Goal: Task Accomplishment & Management: Complete application form

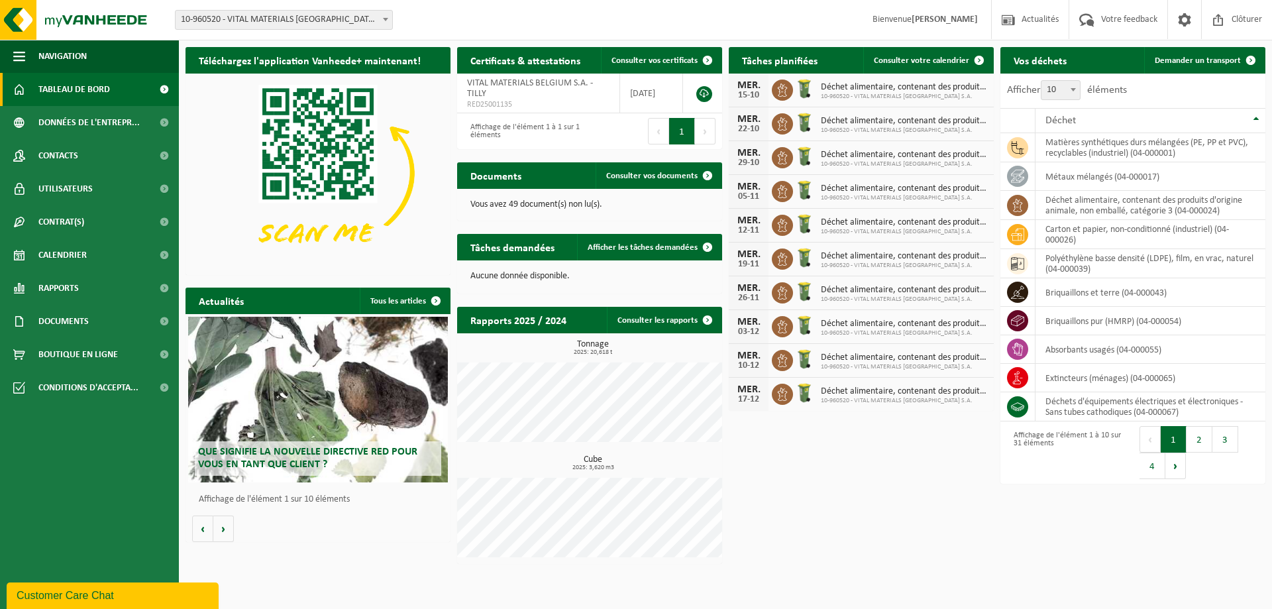
click at [74, 89] on span "Tableau de bord" at bounding box center [74, 89] width 72 height 33
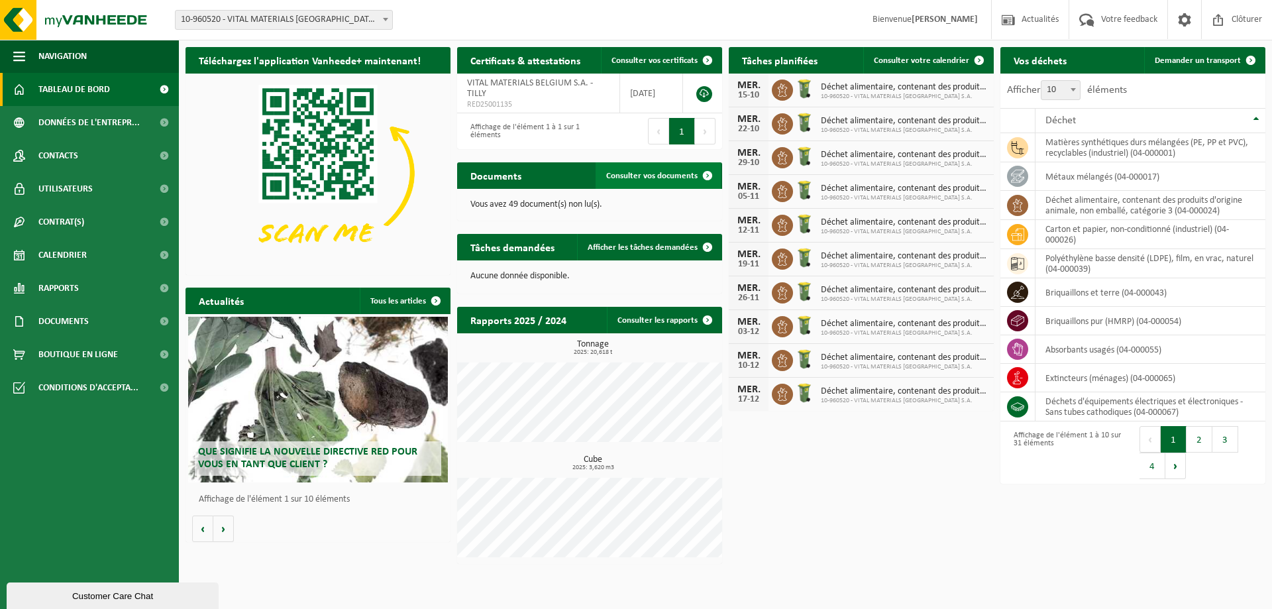
click at [654, 166] on link "Consulter vos documents" at bounding box center [658, 175] width 125 height 27
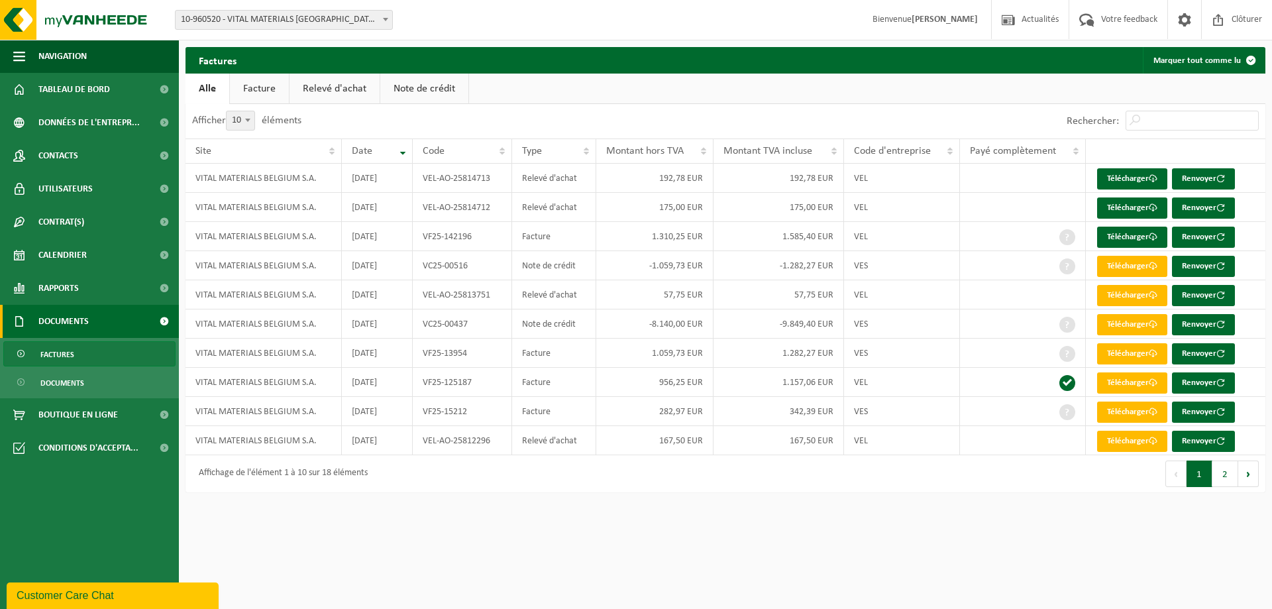
click at [267, 89] on link "Facture" at bounding box center [259, 89] width 59 height 30
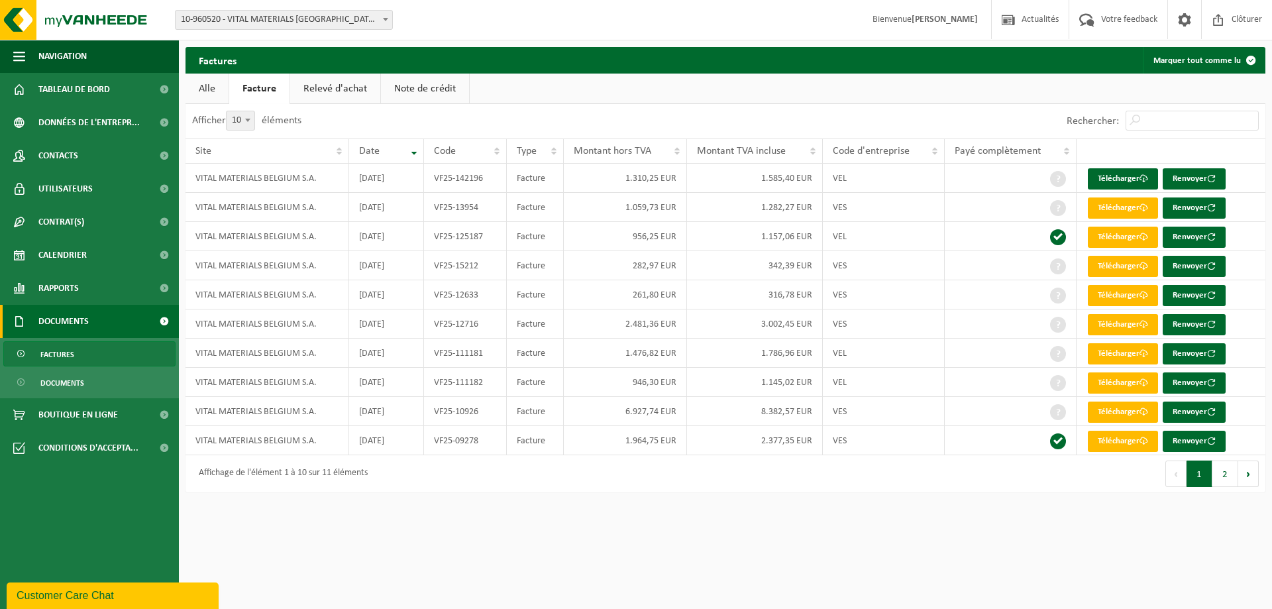
click at [328, 80] on link "Relevé d'achat" at bounding box center [335, 89] width 90 height 30
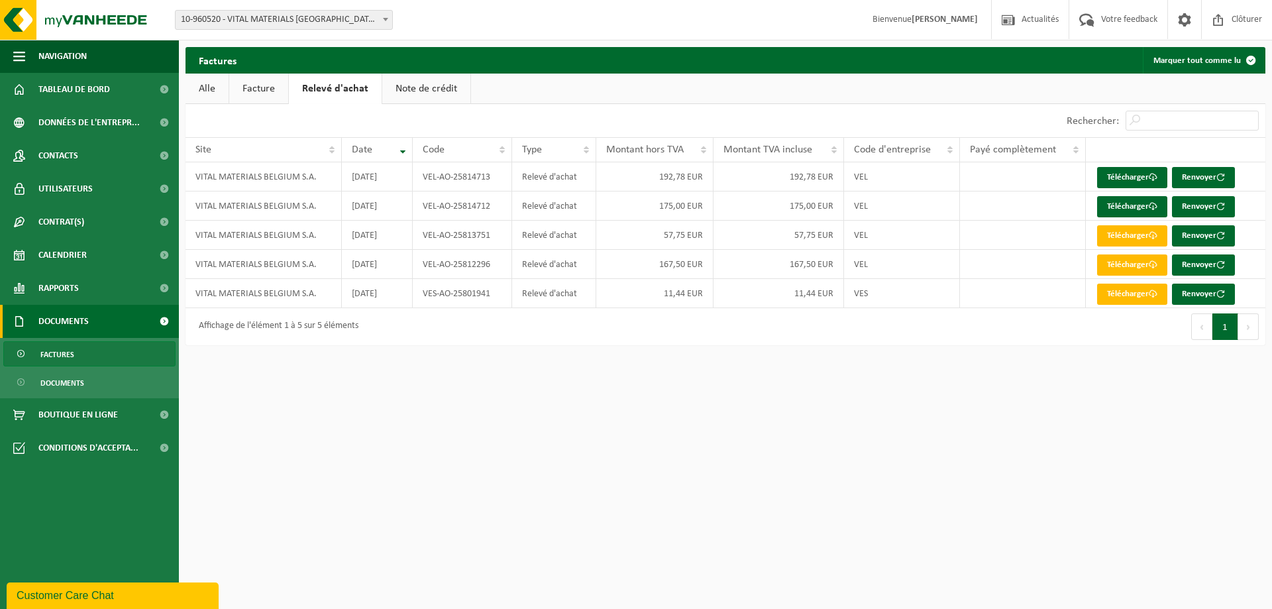
click at [428, 91] on link "Note de crédit" at bounding box center [426, 89] width 88 height 30
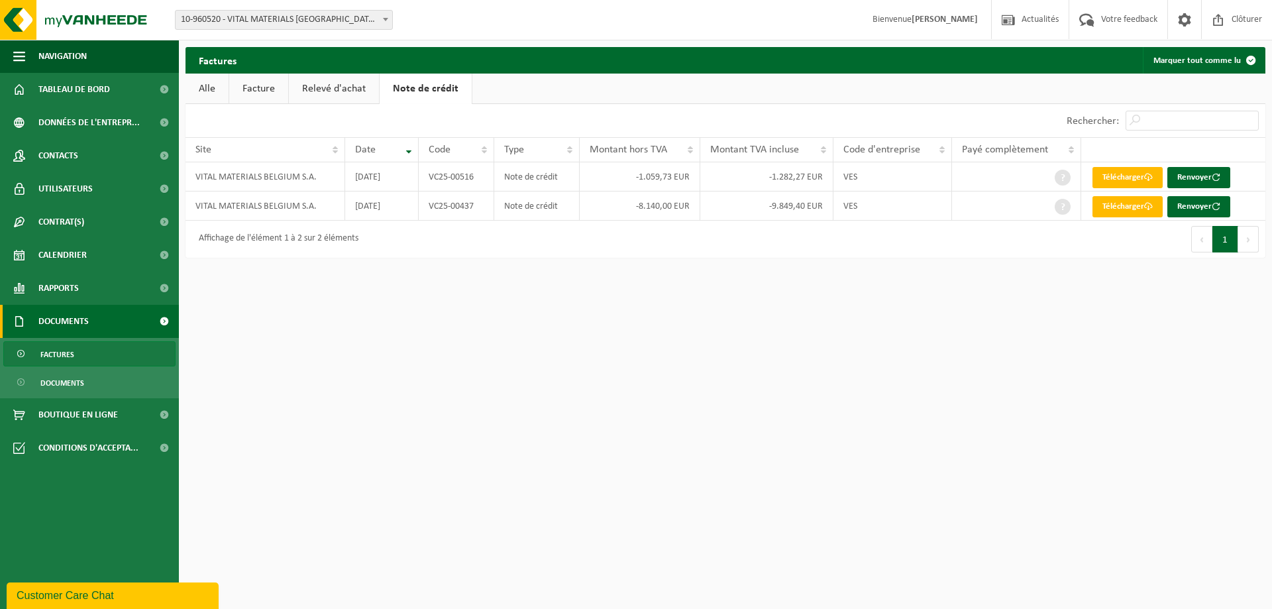
click at [299, 83] on link "Relevé d'achat" at bounding box center [334, 89] width 90 height 30
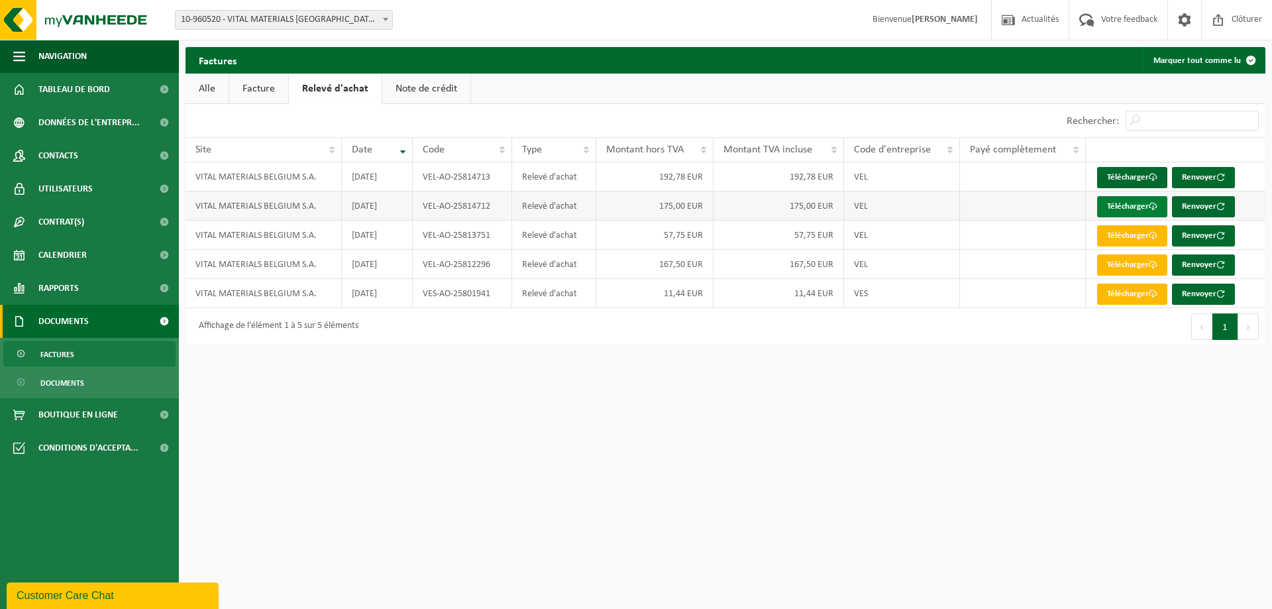
click at [1128, 198] on link "Télécharger" at bounding box center [1132, 206] width 70 height 21
click at [1134, 178] on link "Télécharger" at bounding box center [1132, 177] width 70 height 21
click at [1119, 211] on link "Télécharger" at bounding box center [1132, 206] width 70 height 21
click at [71, 291] on span "Rapports" at bounding box center [58, 288] width 40 height 33
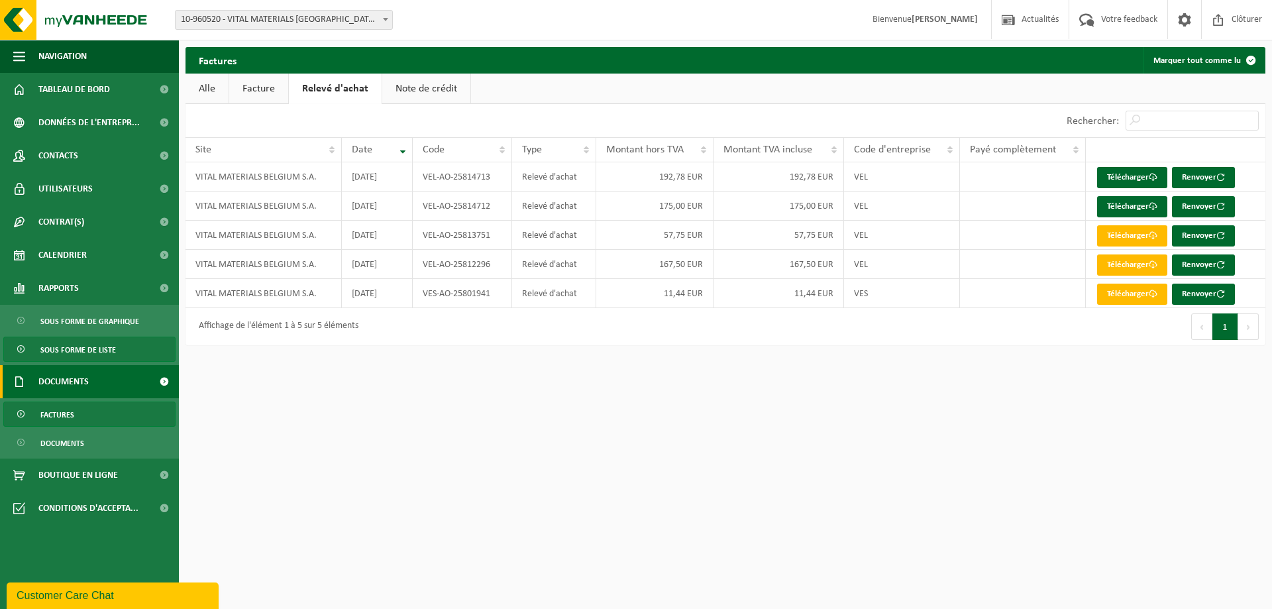
click at [74, 353] on span "Sous forme de liste" at bounding box center [78, 349] width 76 height 25
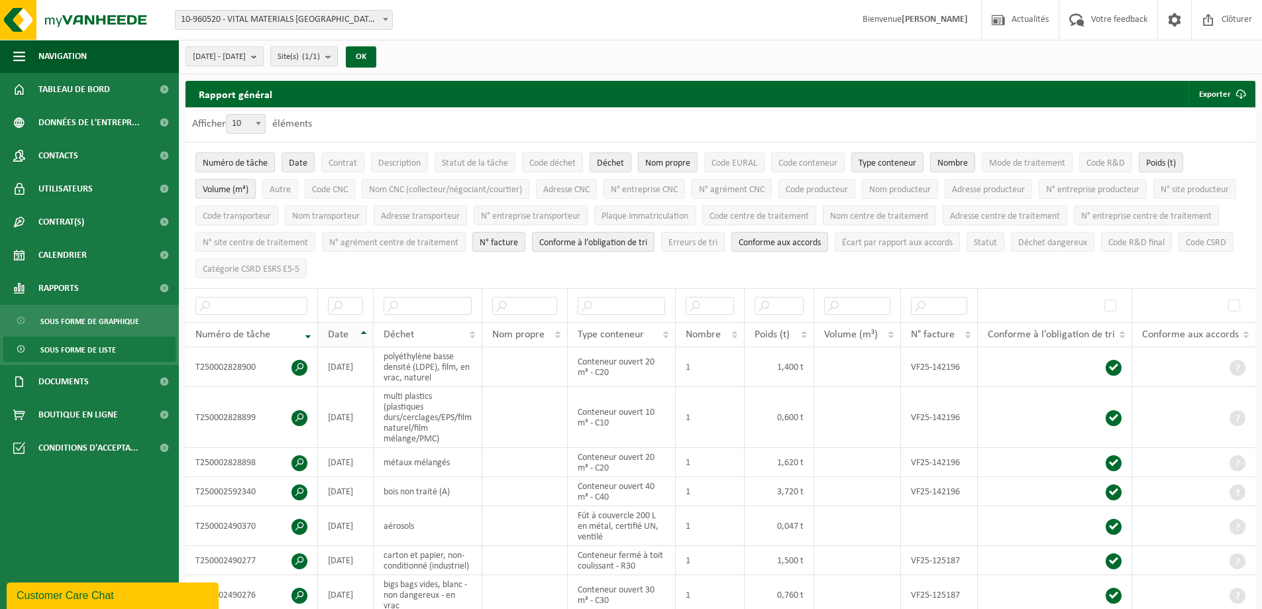
click at [360, 332] on th "Date" at bounding box center [346, 334] width 56 height 25
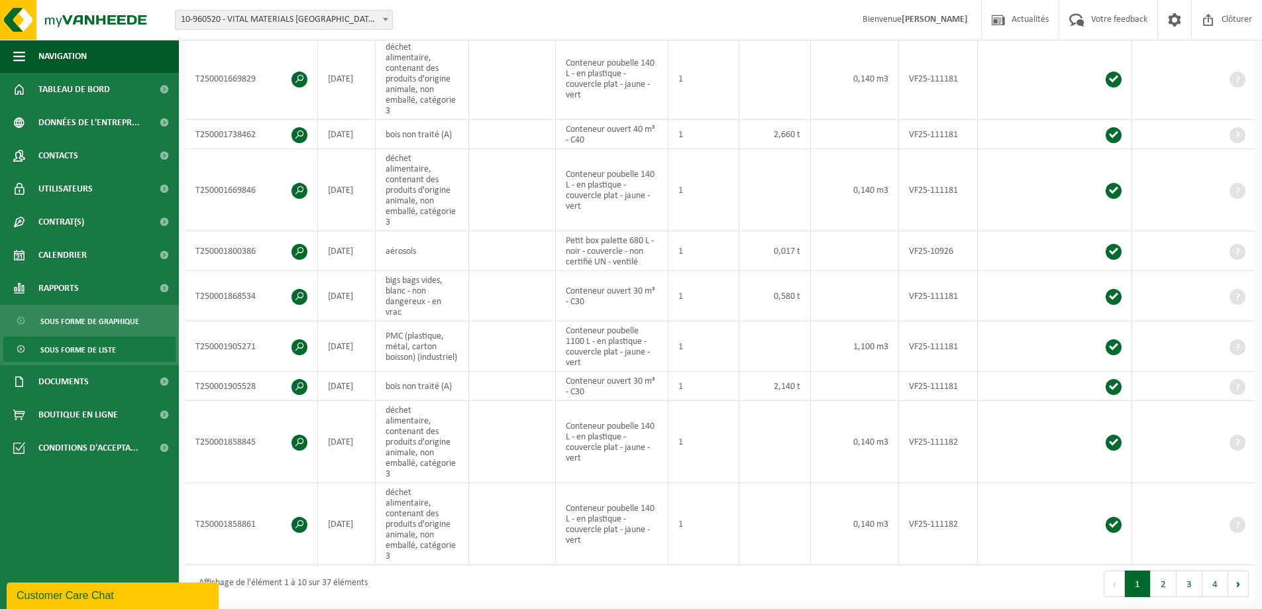
scroll to position [398, 0]
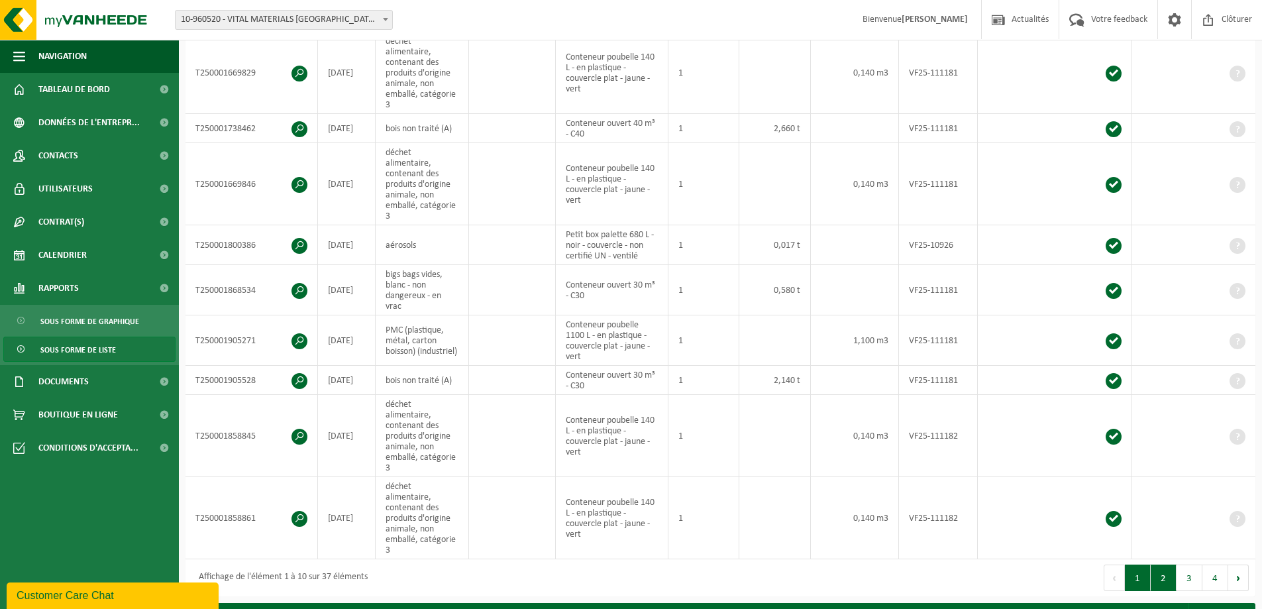
click at [1158, 565] on button "2" at bounding box center [1164, 578] width 26 height 27
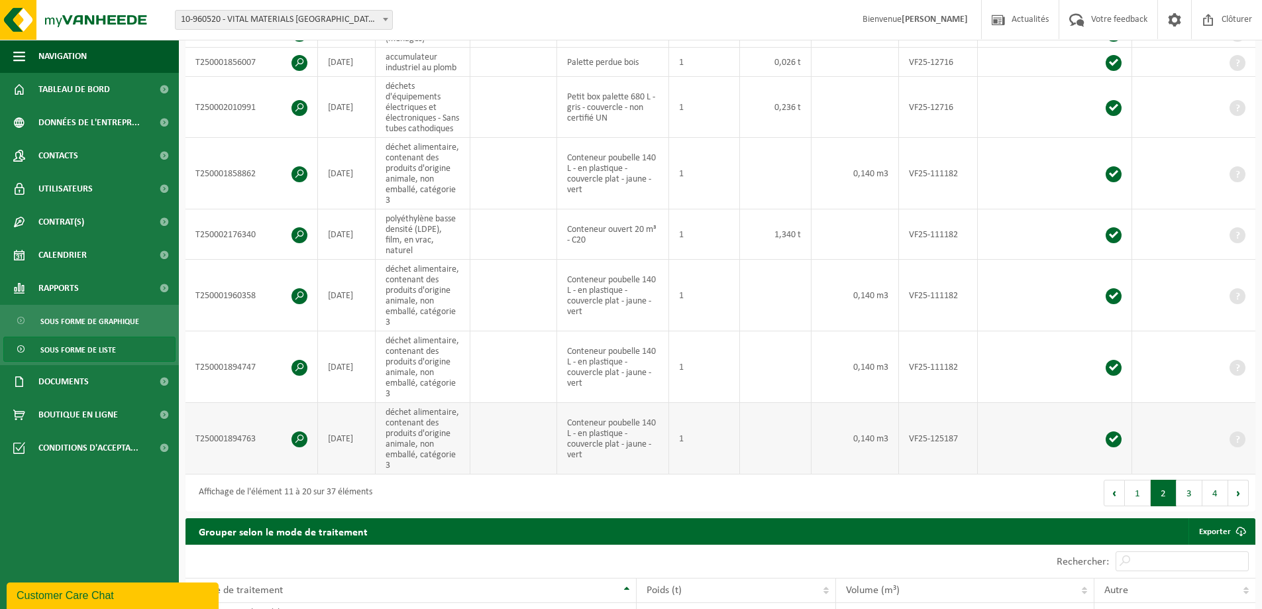
scroll to position [387, 0]
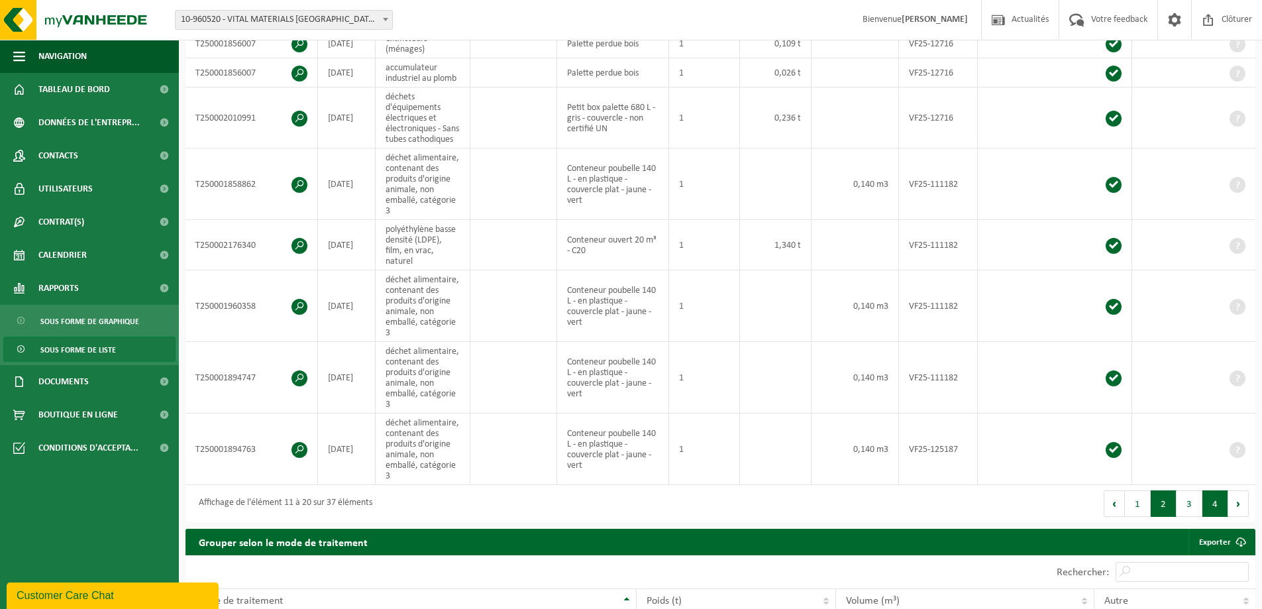
click at [1214, 512] on button "4" at bounding box center [1216, 503] width 26 height 27
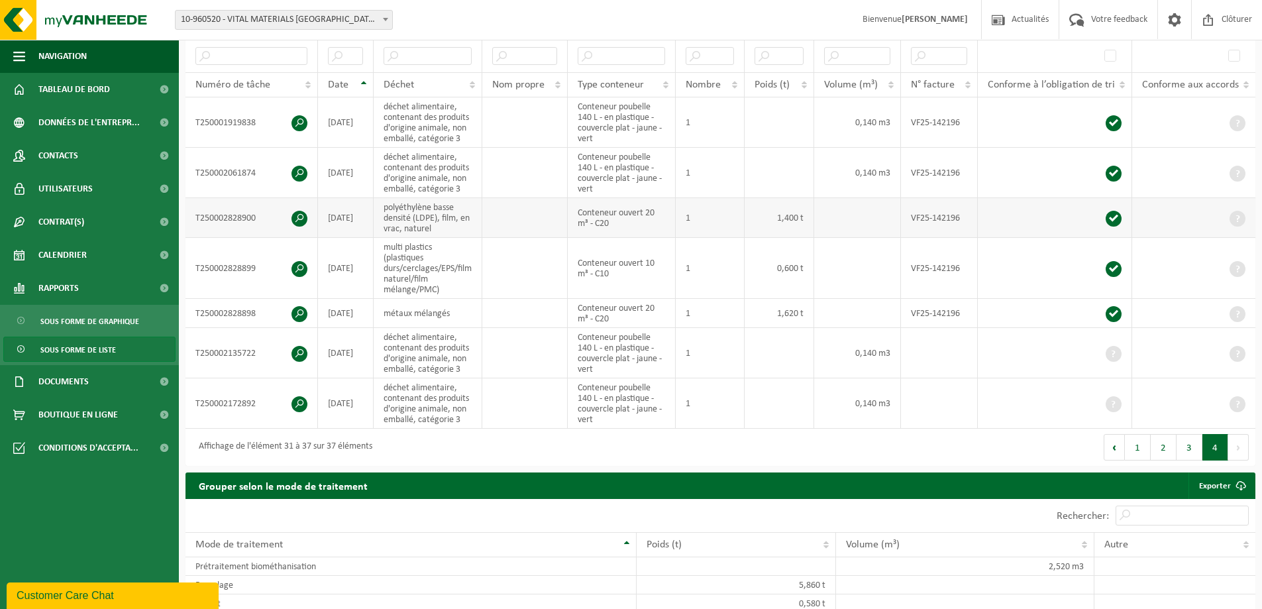
scroll to position [219, 0]
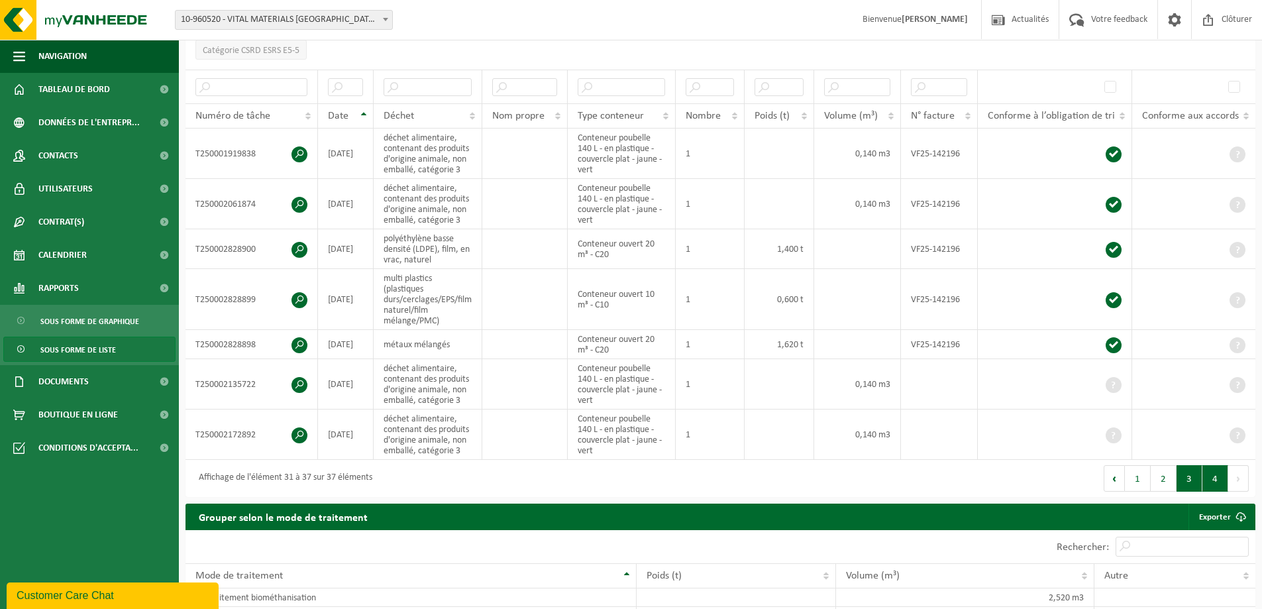
click at [1182, 474] on button "3" at bounding box center [1190, 478] width 26 height 27
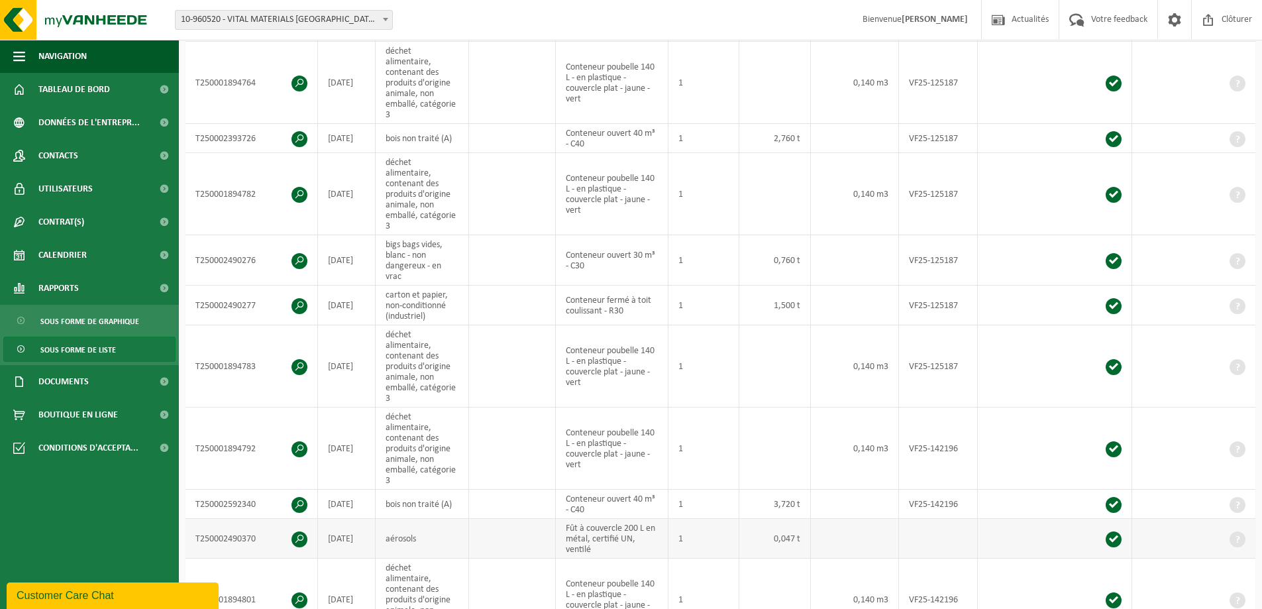
scroll to position [339, 0]
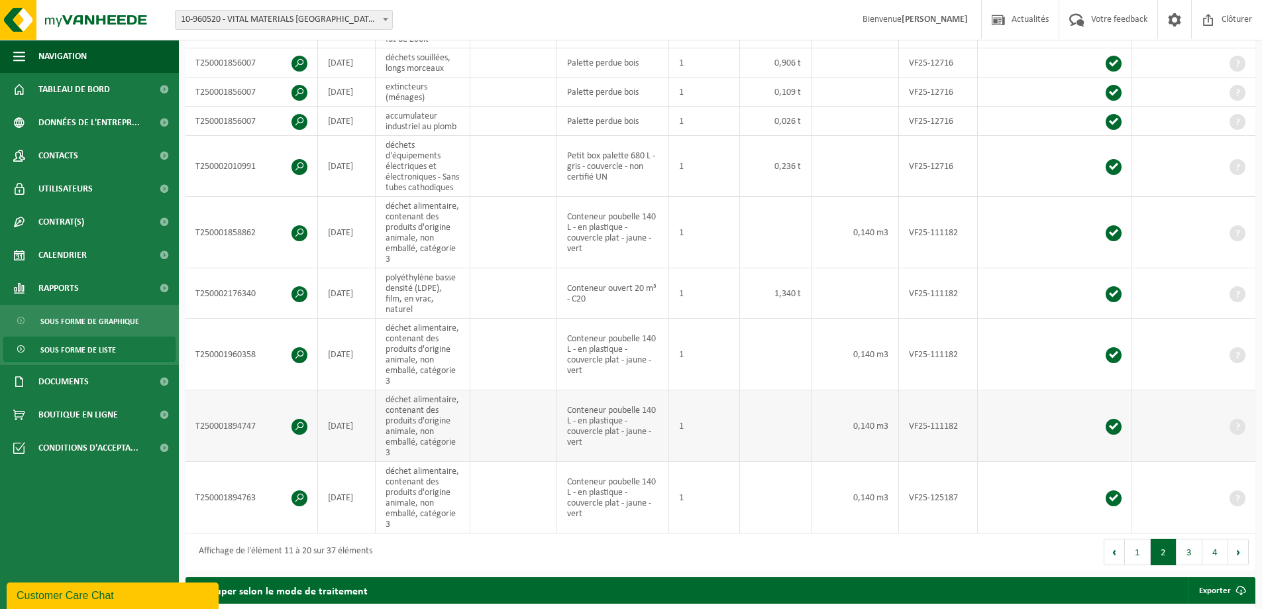
scroll to position [333, 0]
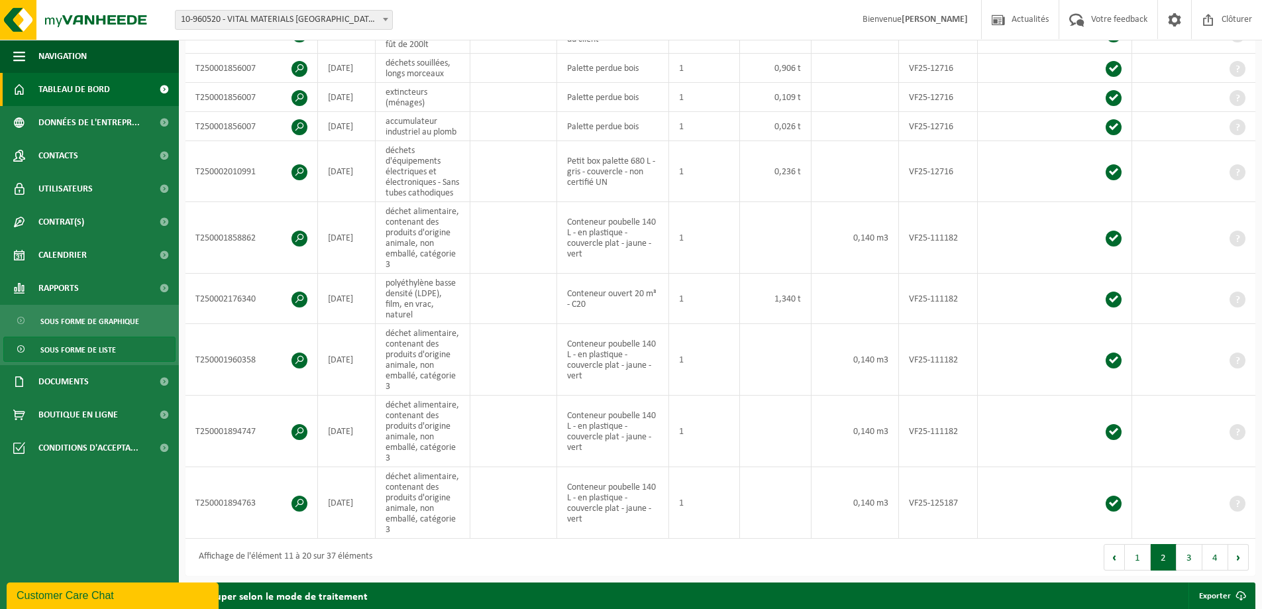
click at [74, 90] on span "Tableau de bord" at bounding box center [74, 89] width 72 height 33
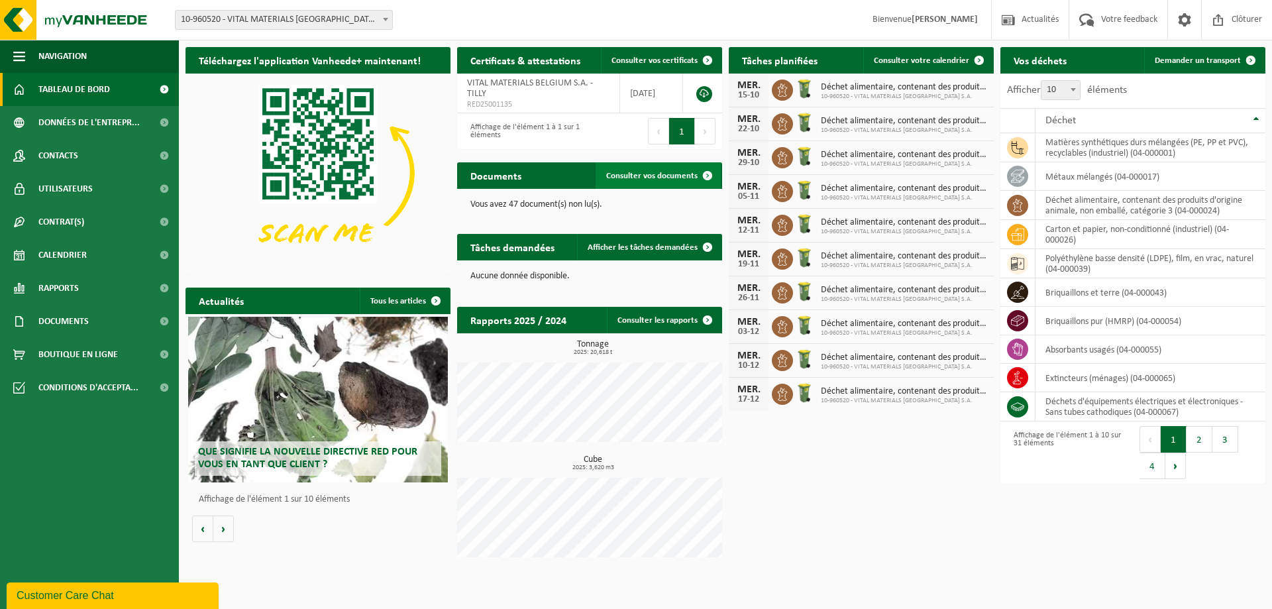
click at [626, 166] on link "Consulter vos documents" at bounding box center [658, 175] width 125 height 27
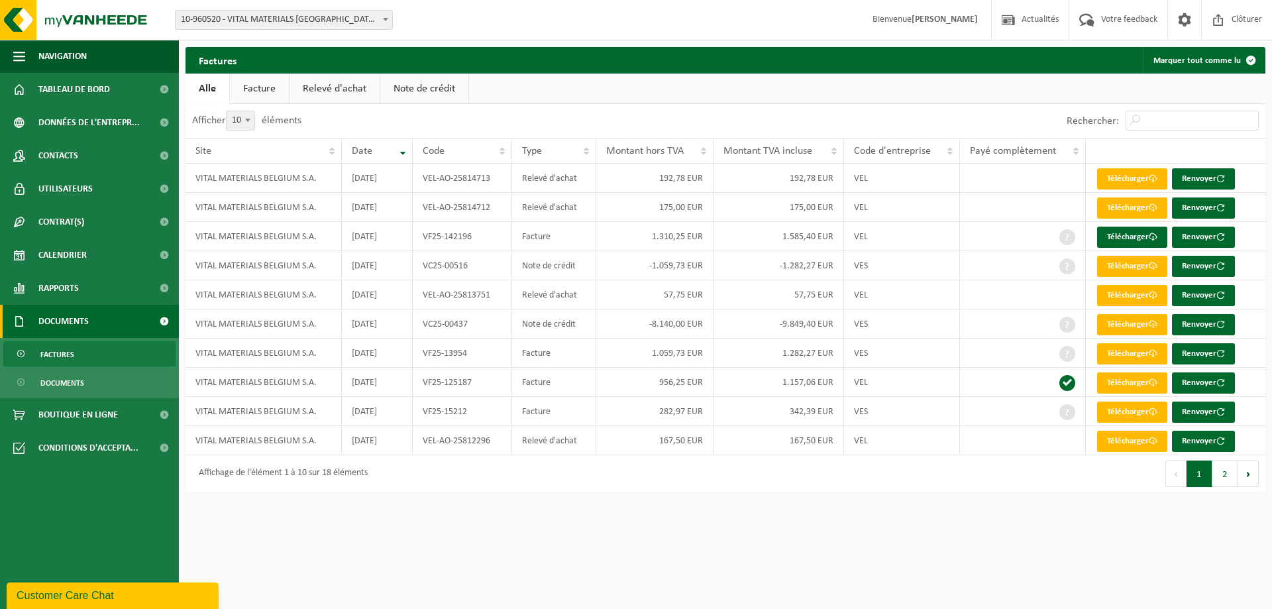
click at [347, 83] on link "Relevé d'achat" at bounding box center [335, 89] width 90 height 30
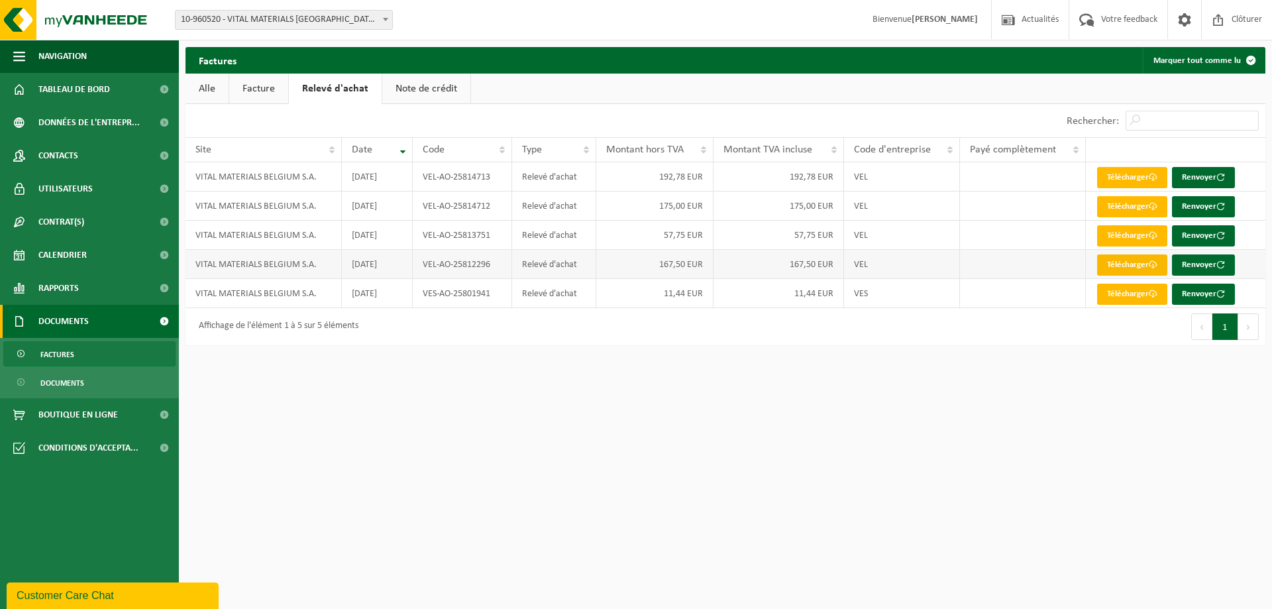
click at [1105, 266] on link "Télécharger" at bounding box center [1132, 264] width 70 height 21
click at [1106, 292] on link "Télécharger" at bounding box center [1132, 294] width 70 height 21
click at [1131, 265] on link "Télécharger" at bounding box center [1132, 264] width 70 height 21
click at [1129, 230] on link "Télécharger" at bounding box center [1132, 235] width 70 height 21
click at [453, 92] on link "Note de crédit" at bounding box center [426, 89] width 88 height 30
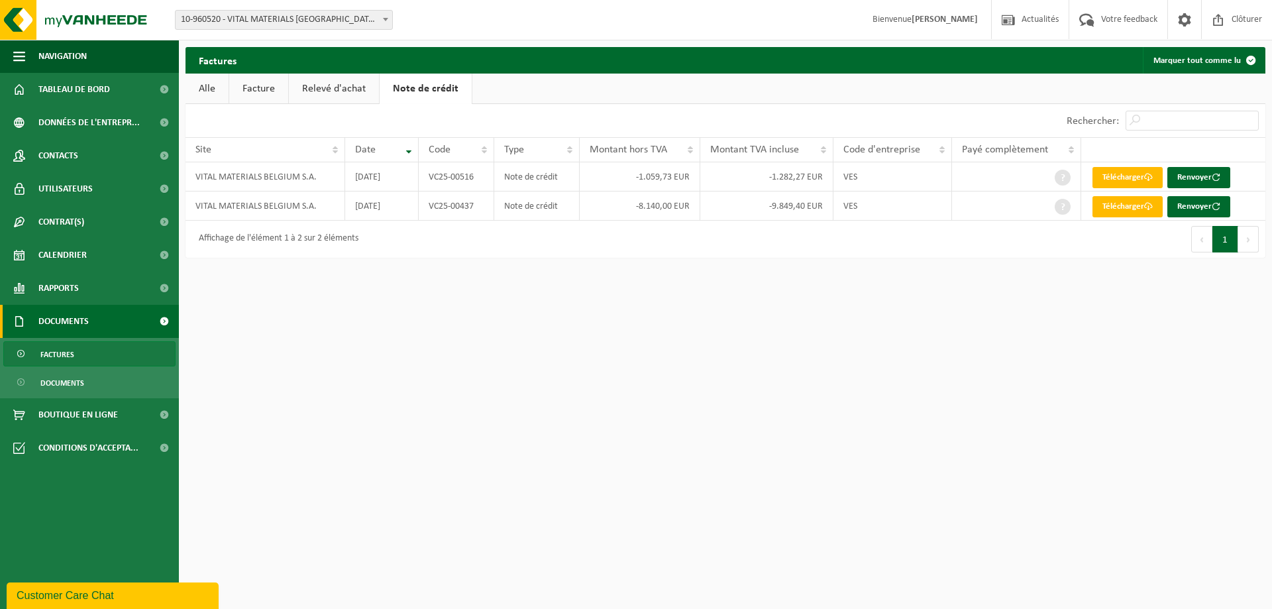
click at [264, 85] on link "Facture" at bounding box center [258, 89] width 59 height 30
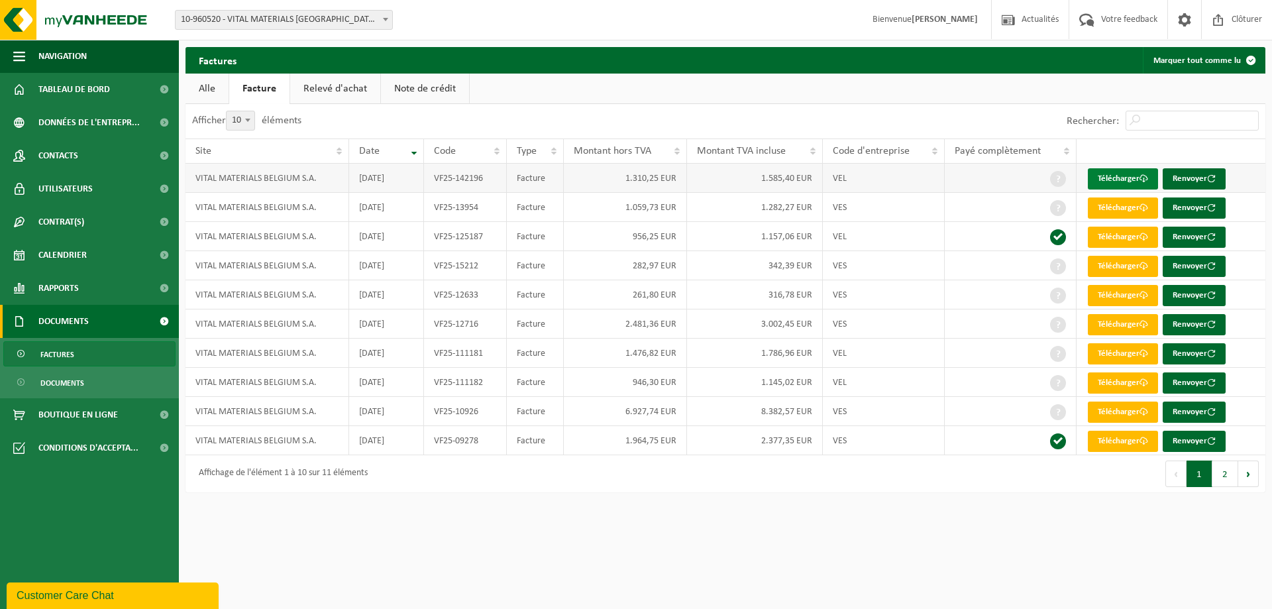
click at [1099, 170] on link "Télécharger" at bounding box center [1123, 178] width 70 height 21
click at [86, 279] on link "Rapports" at bounding box center [89, 288] width 179 height 33
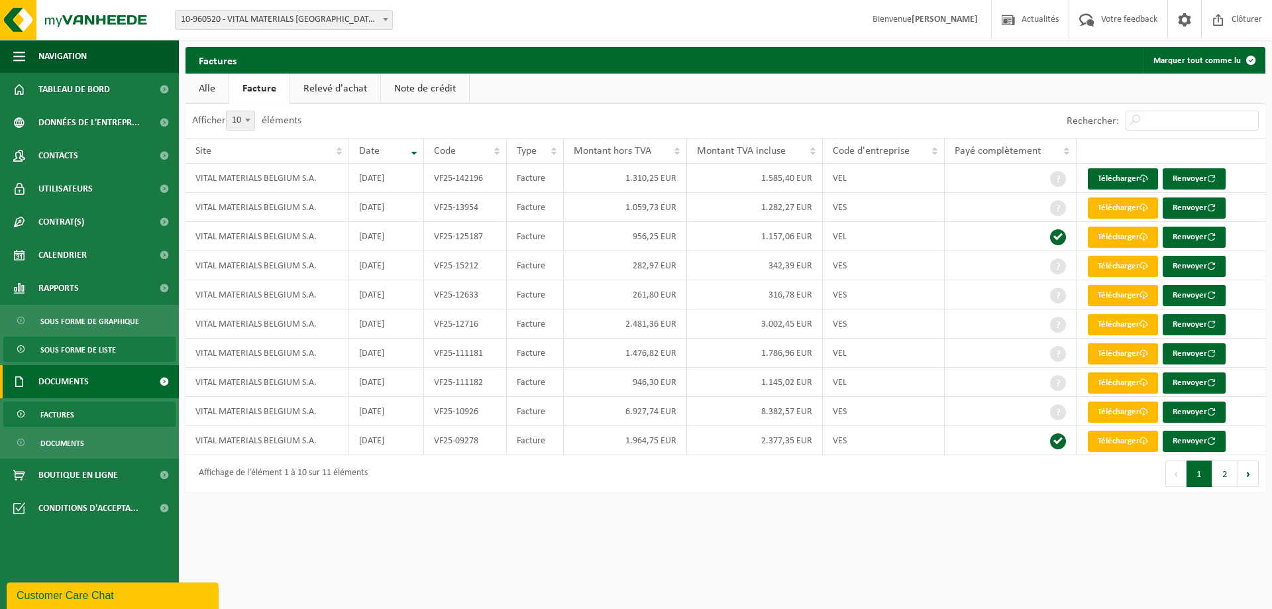
click at [56, 351] on span "Sous forme de liste" at bounding box center [78, 349] width 76 height 25
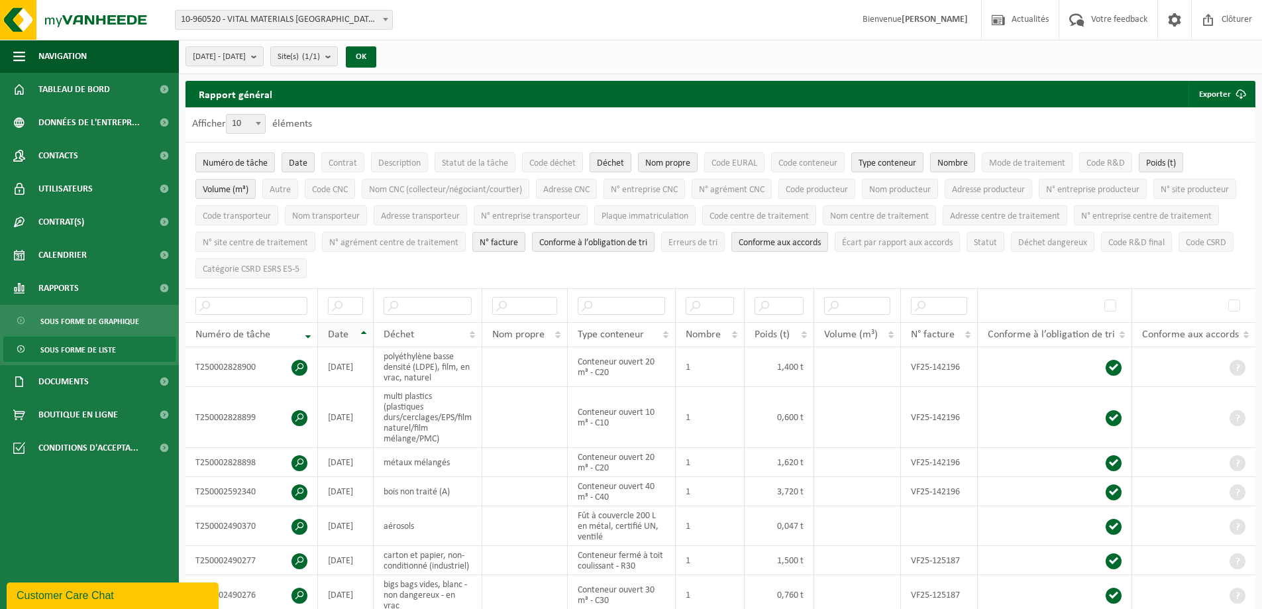
click at [373, 332] on th "Date" at bounding box center [346, 334] width 56 height 25
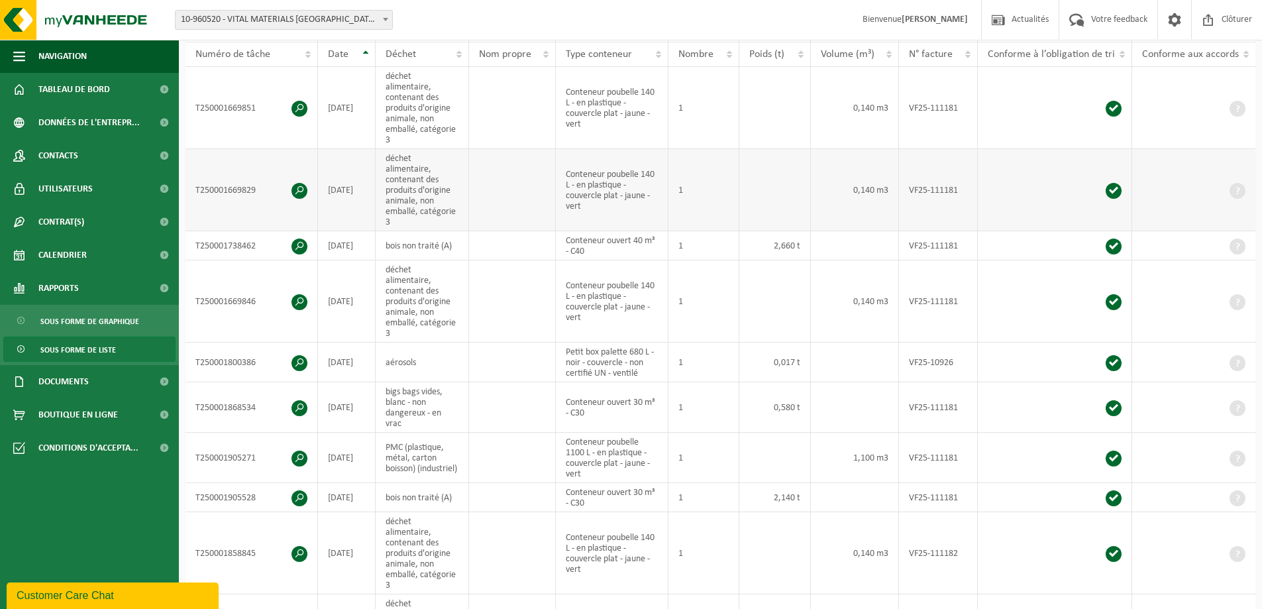
scroll to position [464, 0]
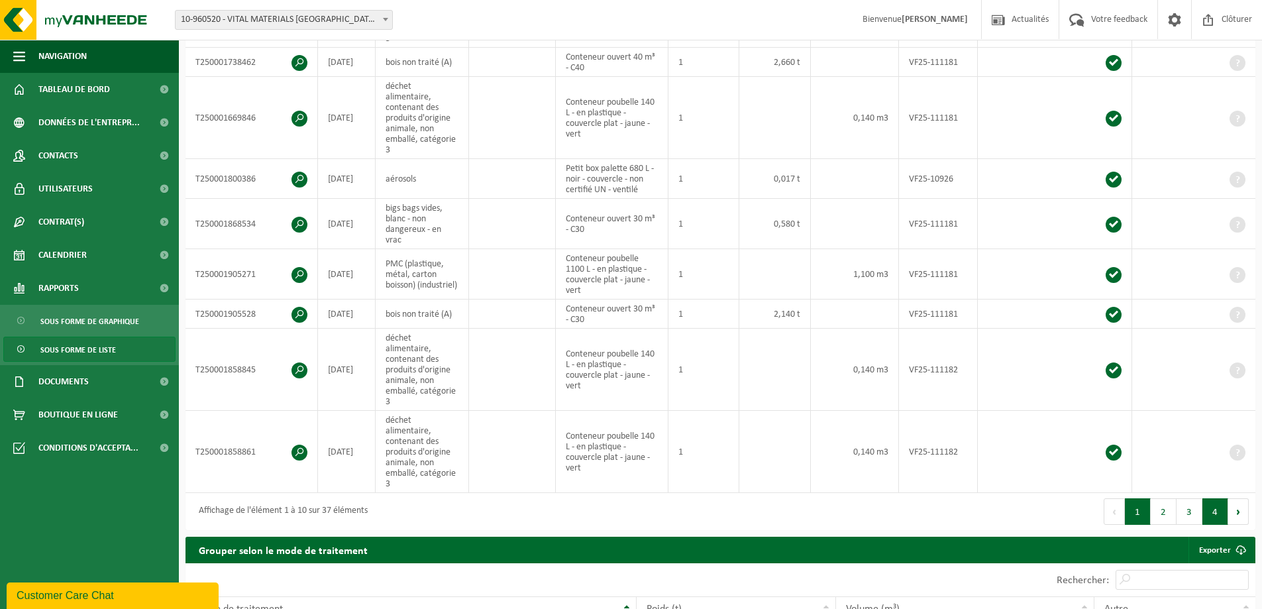
click at [1216, 498] on button "4" at bounding box center [1216, 511] width 26 height 27
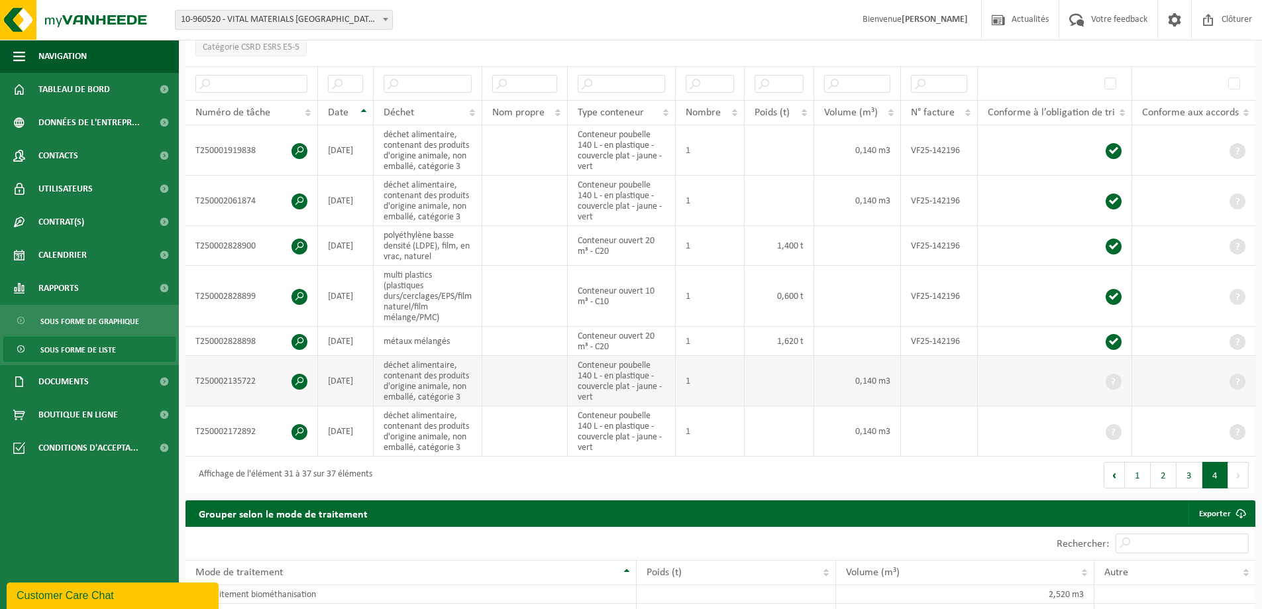
scroll to position [219, 0]
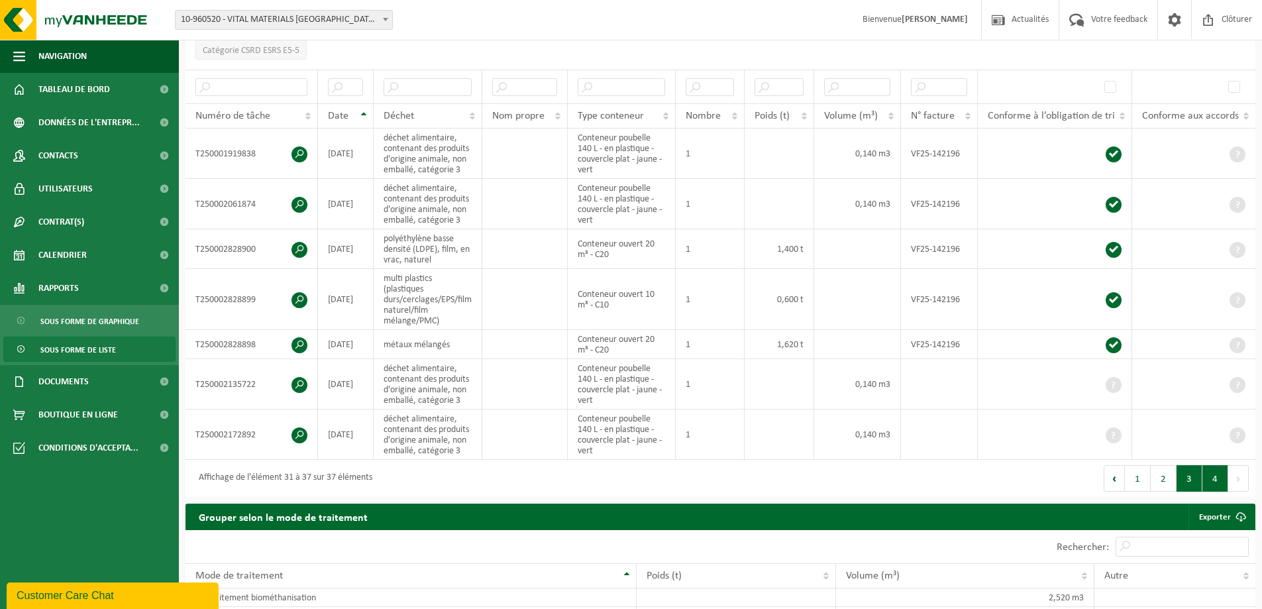
click at [1178, 476] on button "3" at bounding box center [1190, 478] width 26 height 27
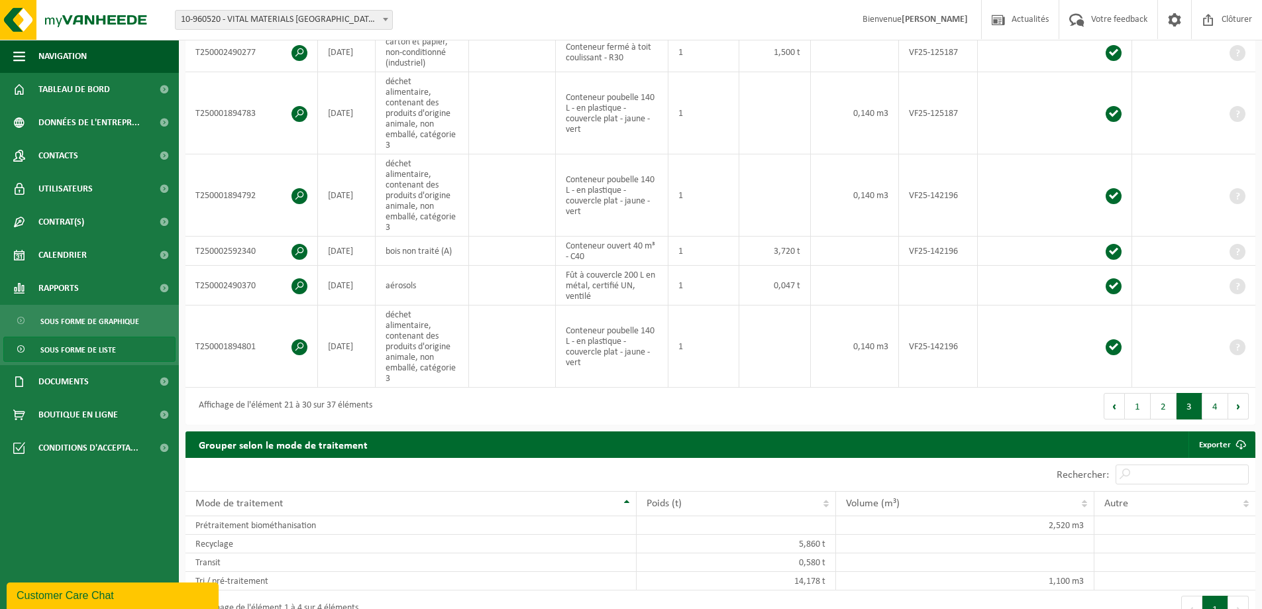
scroll to position [537, 0]
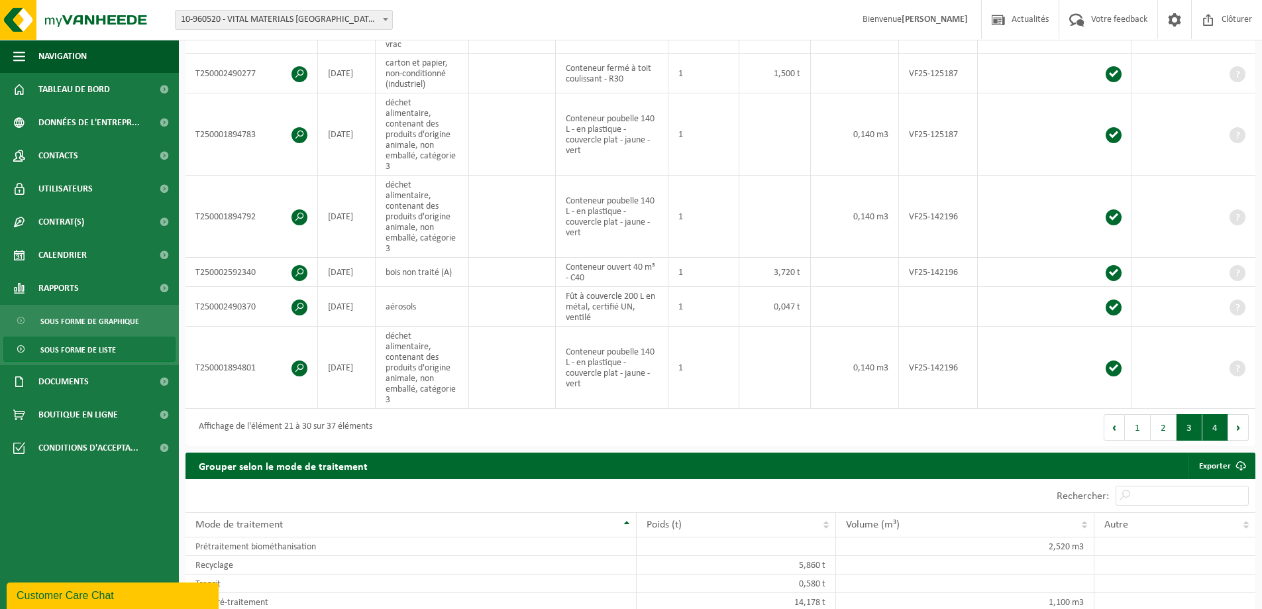
click at [1215, 414] on button "4" at bounding box center [1216, 427] width 26 height 27
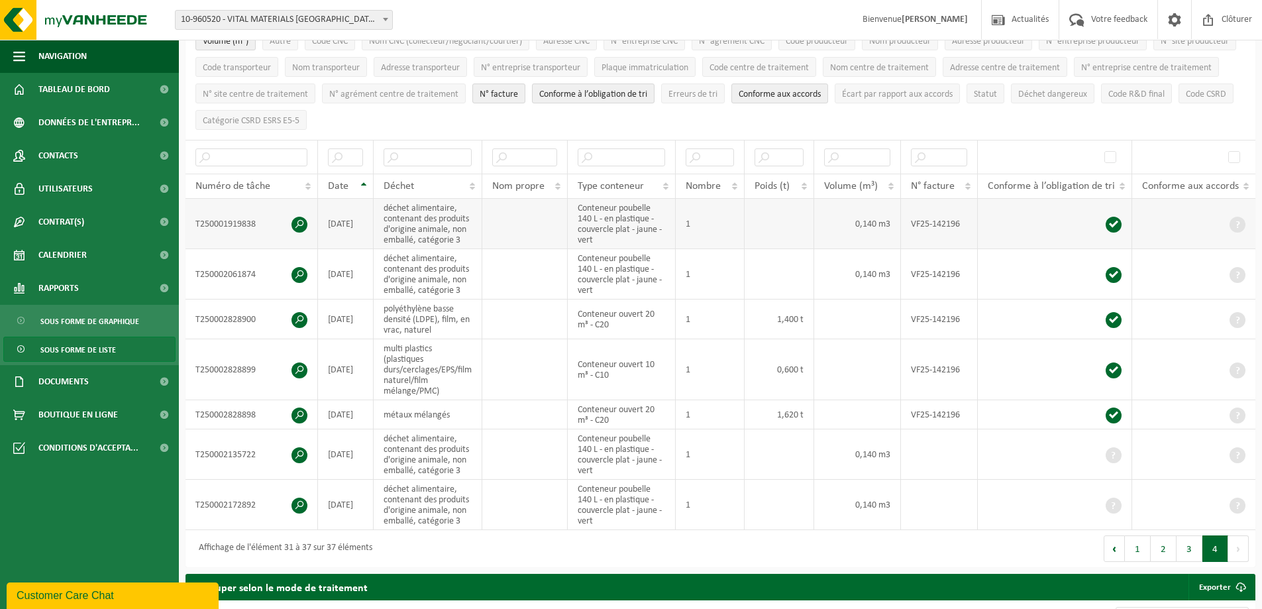
scroll to position [140, 0]
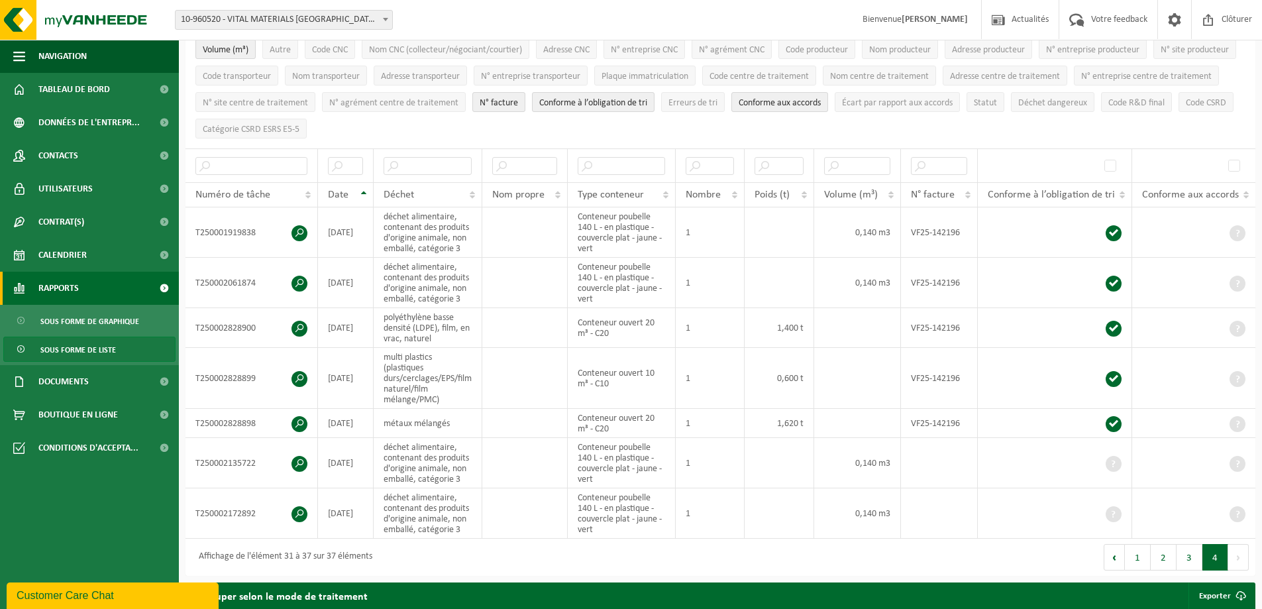
click at [56, 288] on span "Rapports" at bounding box center [58, 288] width 40 height 33
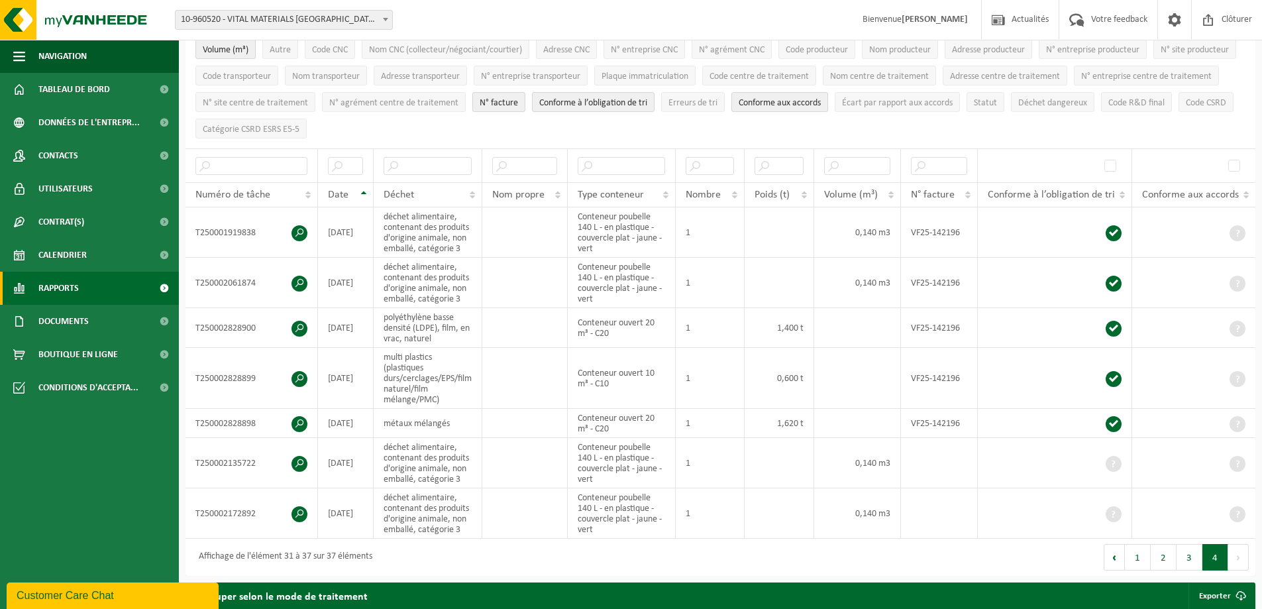
click at [78, 287] on span "Rapports" at bounding box center [58, 288] width 40 height 33
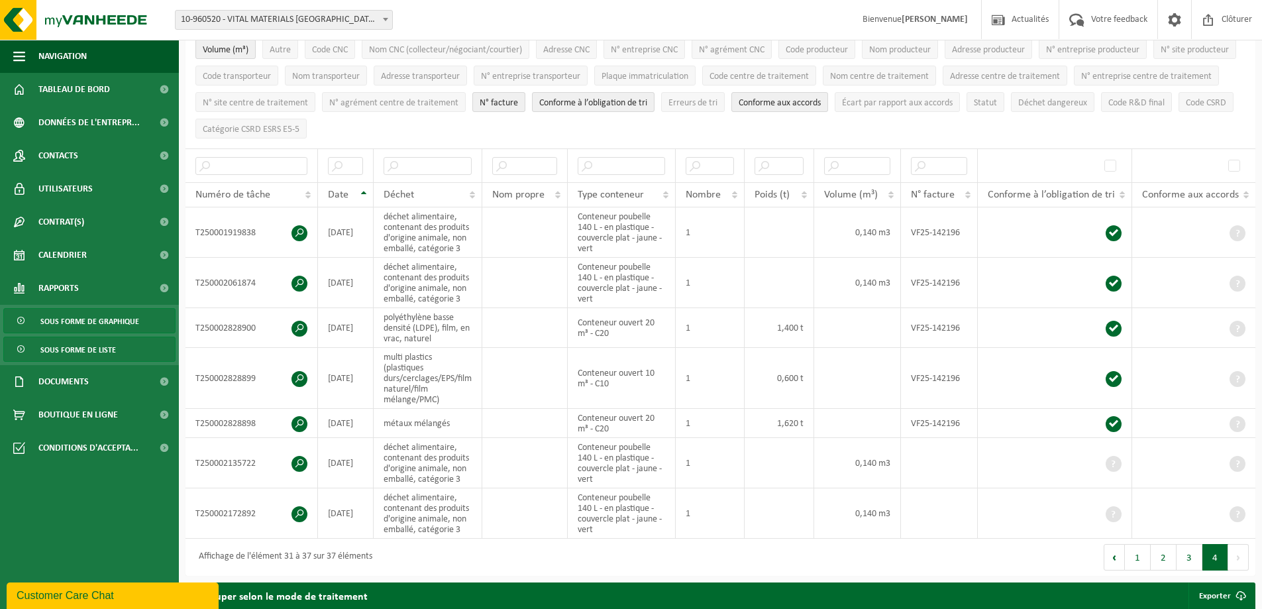
click at [85, 322] on span "Sous forme de graphique" at bounding box center [89, 321] width 99 height 25
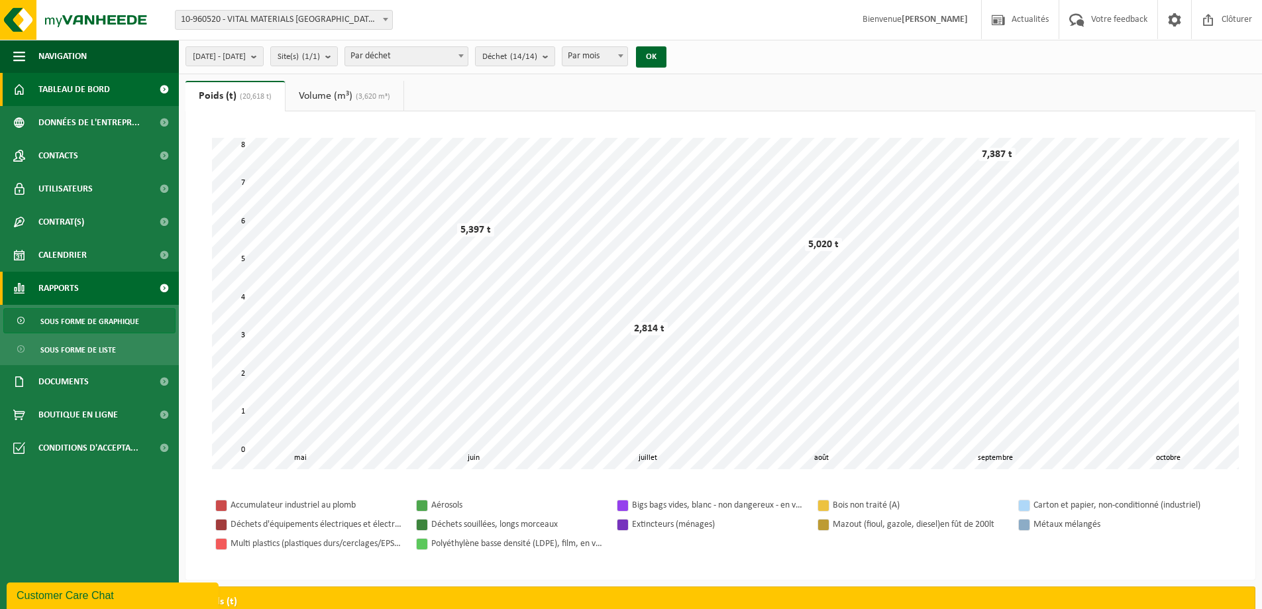
click at [39, 80] on span "Tableau de bord" at bounding box center [74, 89] width 72 height 33
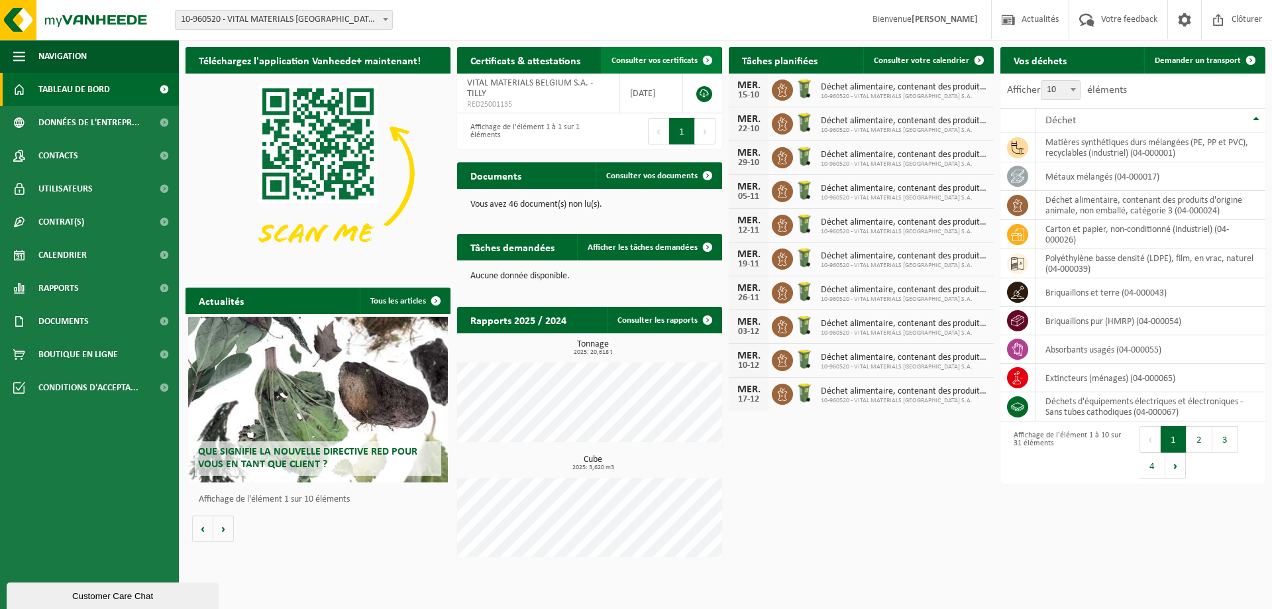
click at [649, 66] on link "Consulter vos certificats" at bounding box center [661, 60] width 120 height 27
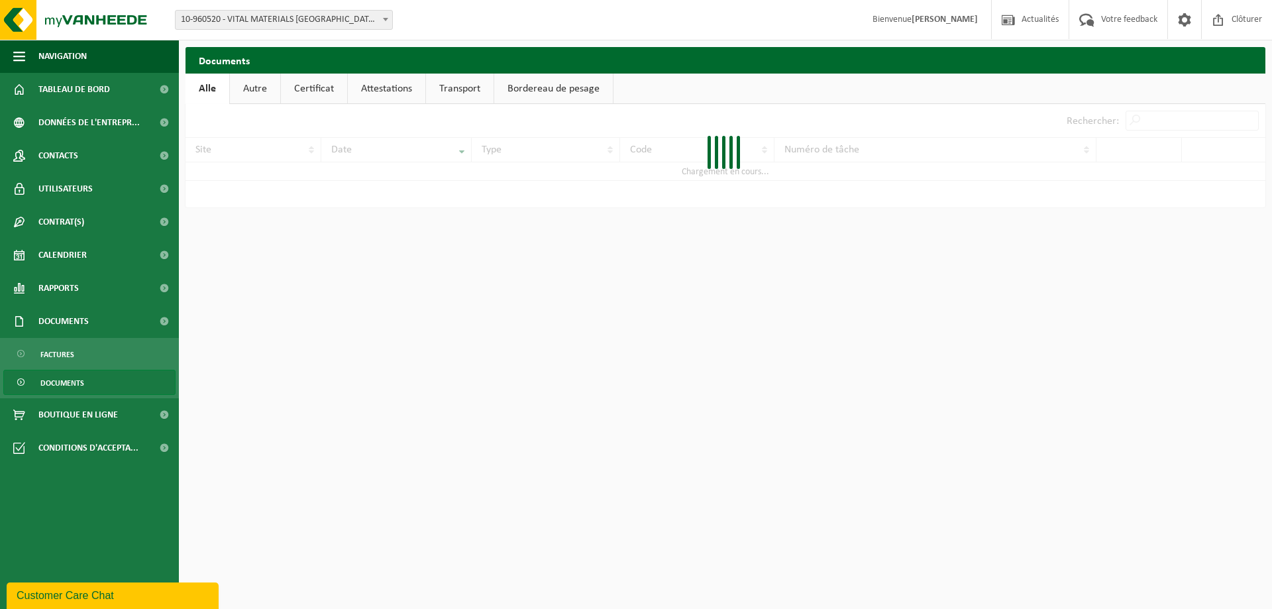
click at [380, 83] on link "Attestations" at bounding box center [387, 89] width 78 height 30
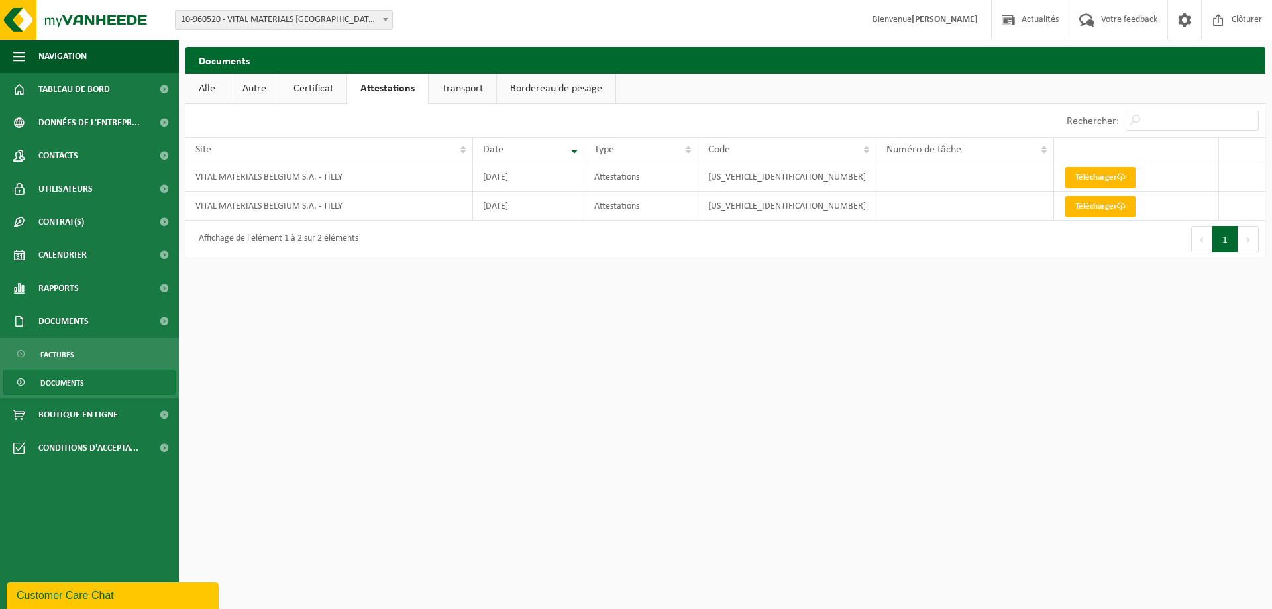
click at [341, 91] on link "Certificat" at bounding box center [313, 89] width 66 height 30
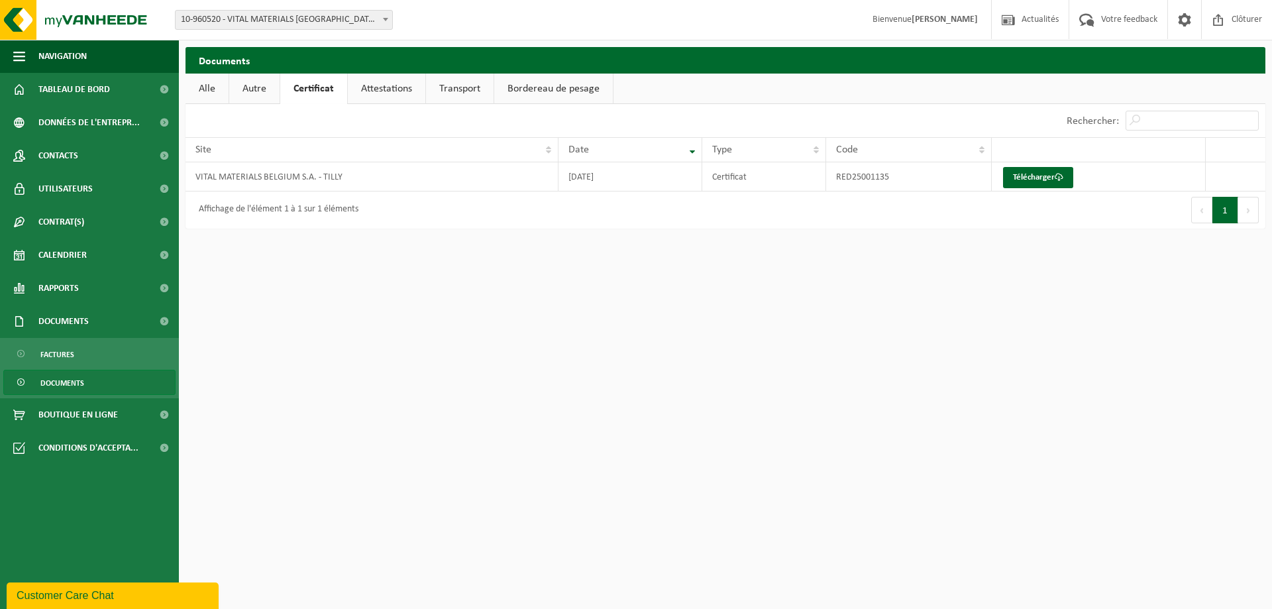
click at [256, 84] on link "Autre" at bounding box center [254, 89] width 50 height 30
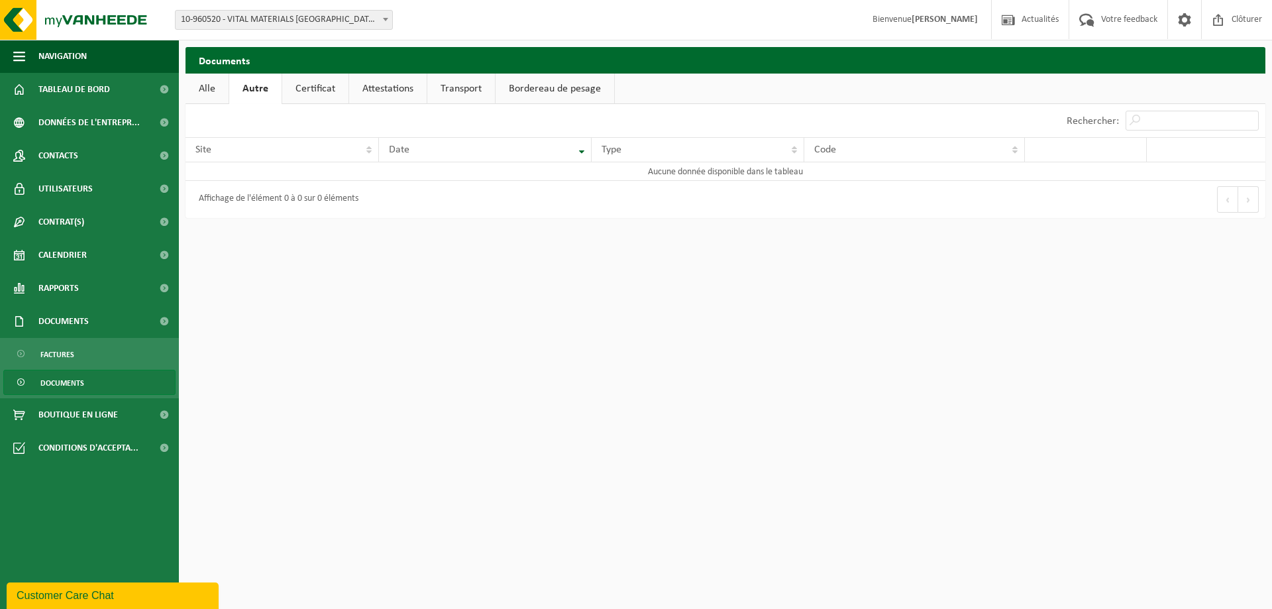
click at [482, 85] on link "Transport" at bounding box center [461, 89] width 68 height 30
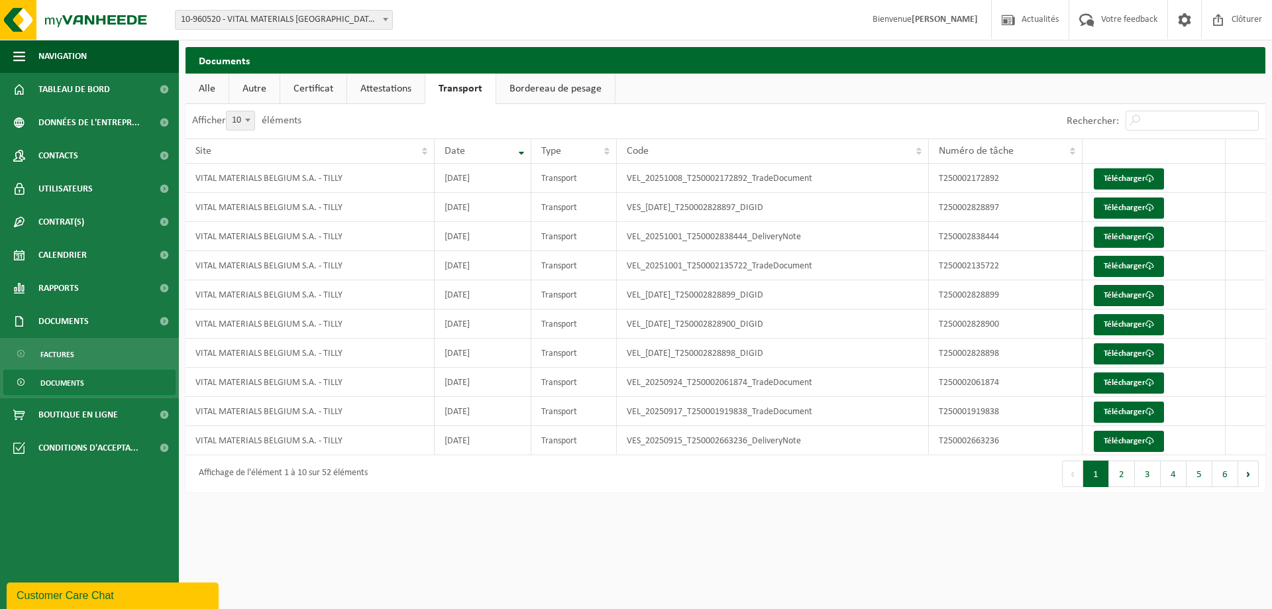
click at [529, 83] on link "Bordereau de pesage" at bounding box center [555, 89] width 119 height 30
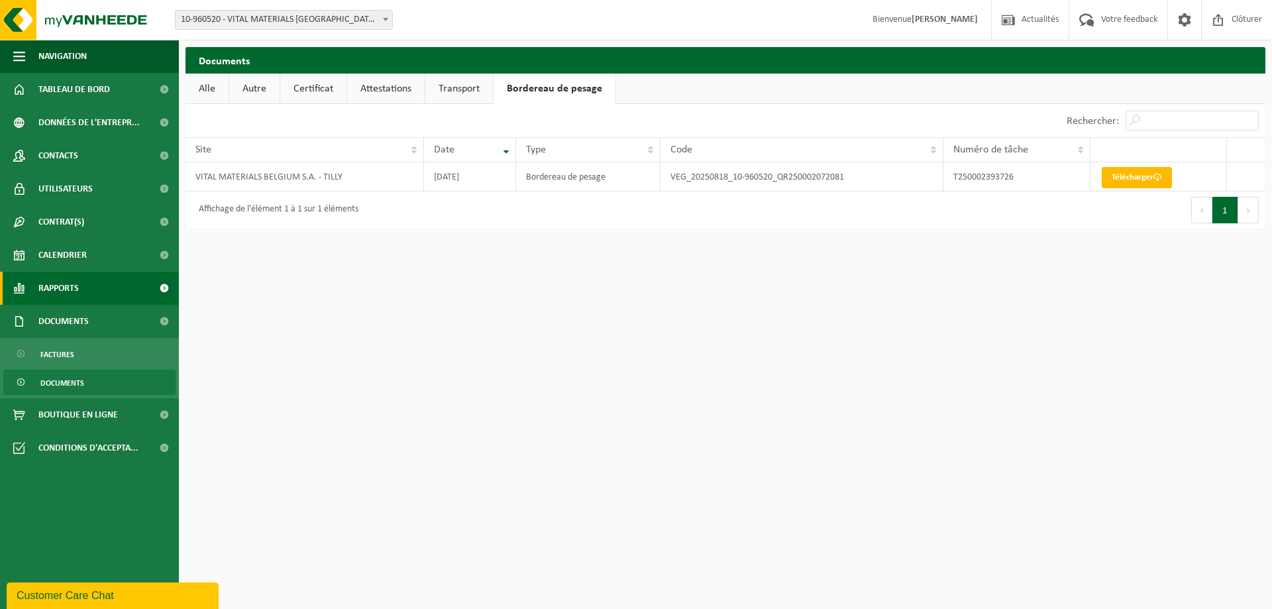
click at [68, 288] on span "Rapports" at bounding box center [58, 288] width 40 height 33
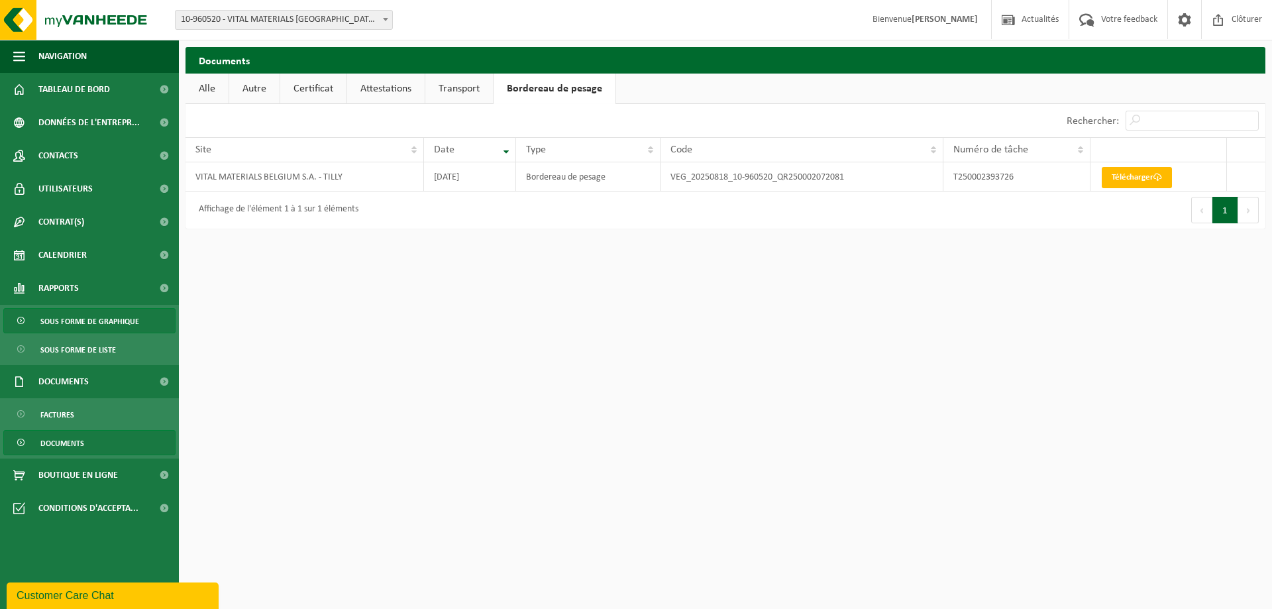
click at [89, 325] on span "Sous forme de graphique" at bounding box center [89, 321] width 99 height 25
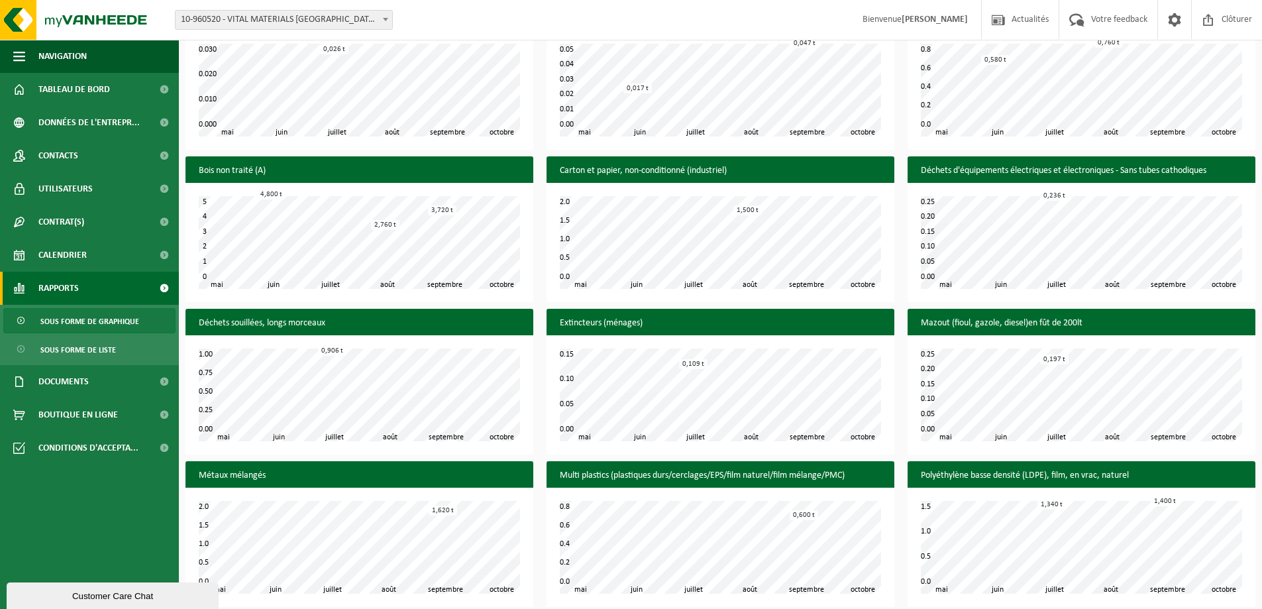
scroll to position [630, 0]
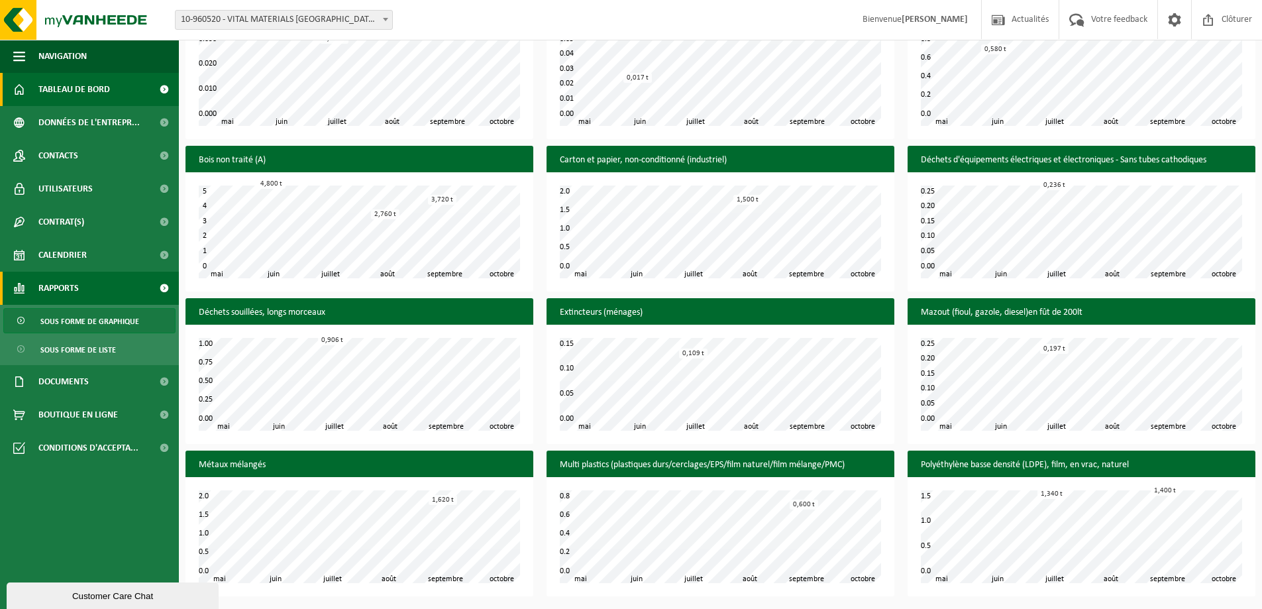
click at [76, 98] on span "Tableau de bord" at bounding box center [74, 89] width 72 height 33
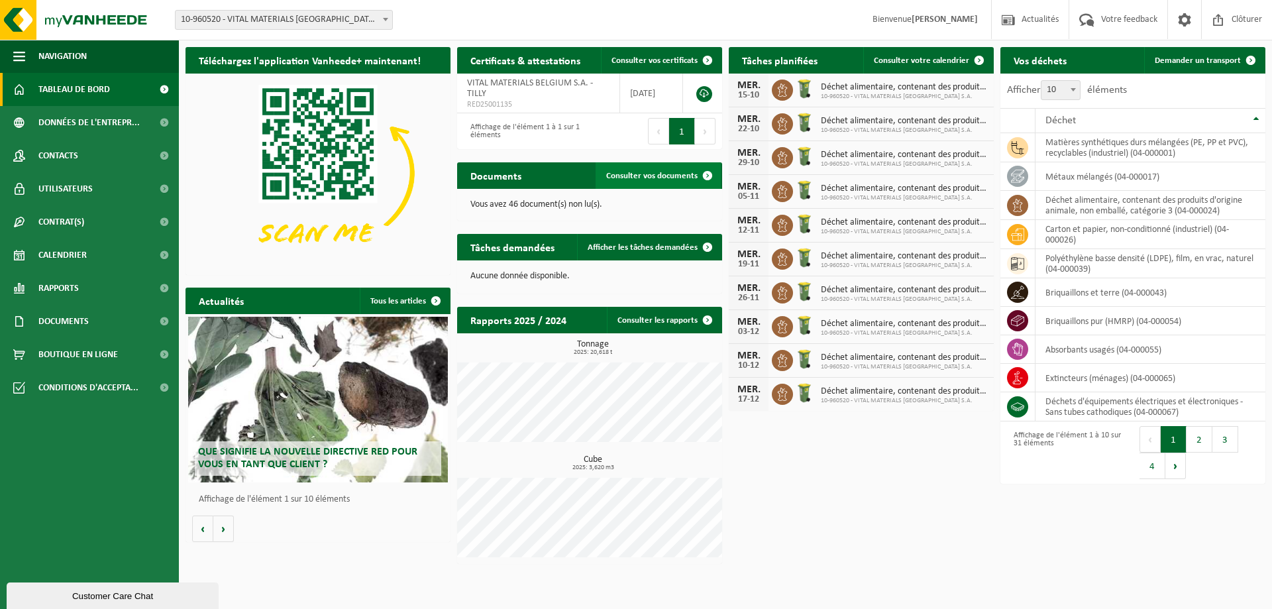
click at [636, 178] on span "Consulter vos documents" at bounding box center [651, 176] width 91 height 9
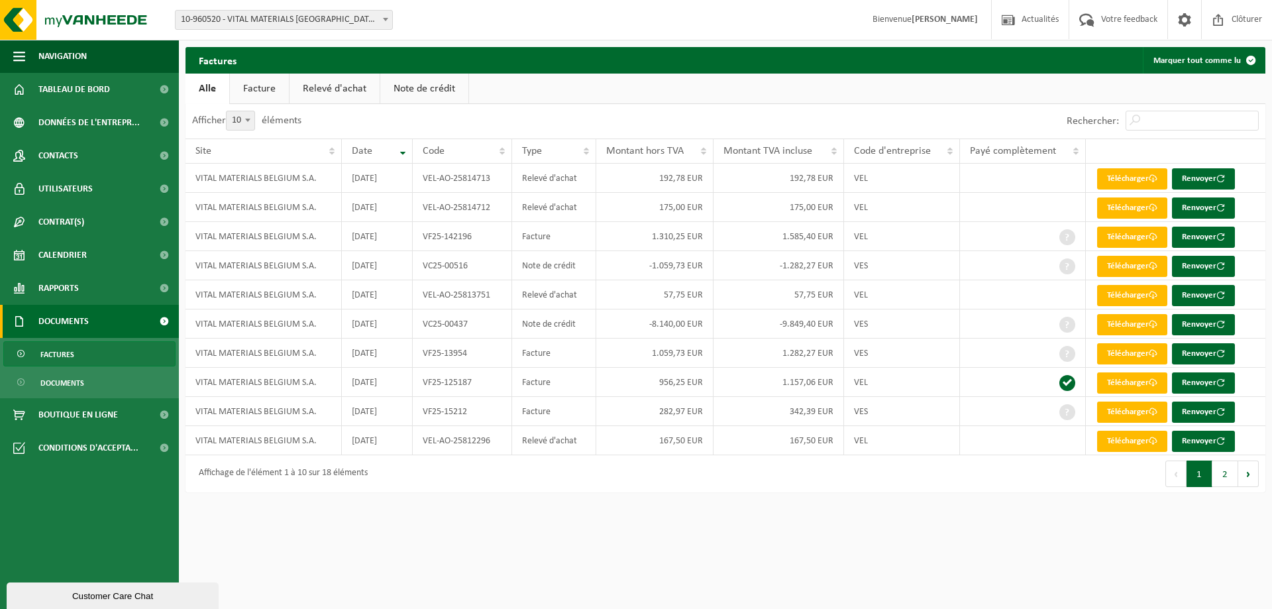
click at [251, 94] on link "Facture" at bounding box center [259, 89] width 59 height 30
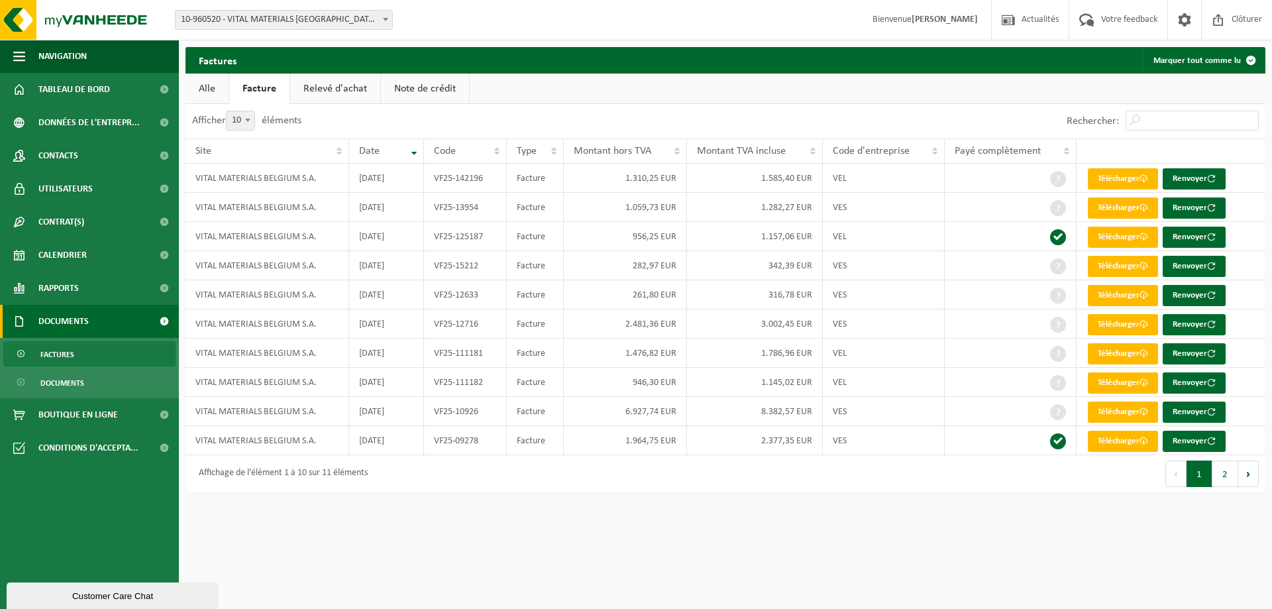
click at [262, 117] on label "Afficher 10 25 50 100 10 éléments" at bounding box center [246, 120] width 109 height 11
click at [262, 111] on select "10 25 50 100" at bounding box center [249, 111] width 40 height 1
click at [250, 121] on b at bounding box center [247, 120] width 5 height 3
click at [250, 111] on select "10 25 50 100" at bounding box center [249, 111] width 40 height 1
select select "25"
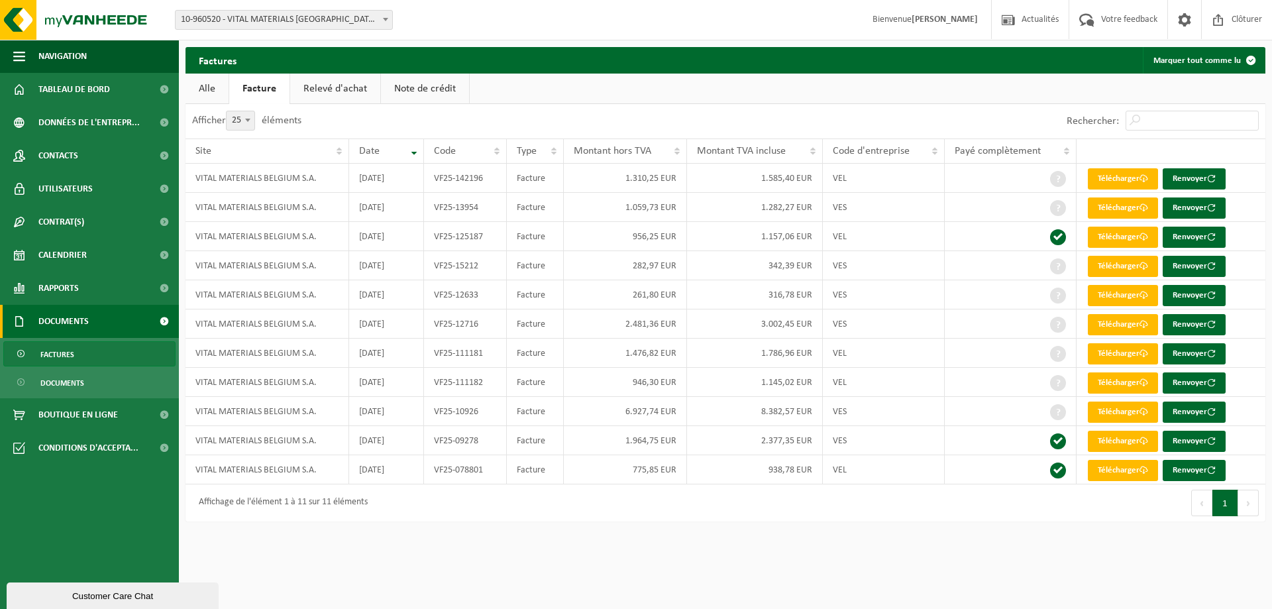
click at [857, 590] on html "Site: 10-960520 - VITAL MATERIALS BELGIUM S.A. - TILLY 10-960520 - VITAL MATERI…" at bounding box center [636, 304] width 1272 height 609
click at [346, 89] on link "Relevé d'achat" at bounding box center [335, 89] width 90 height 30
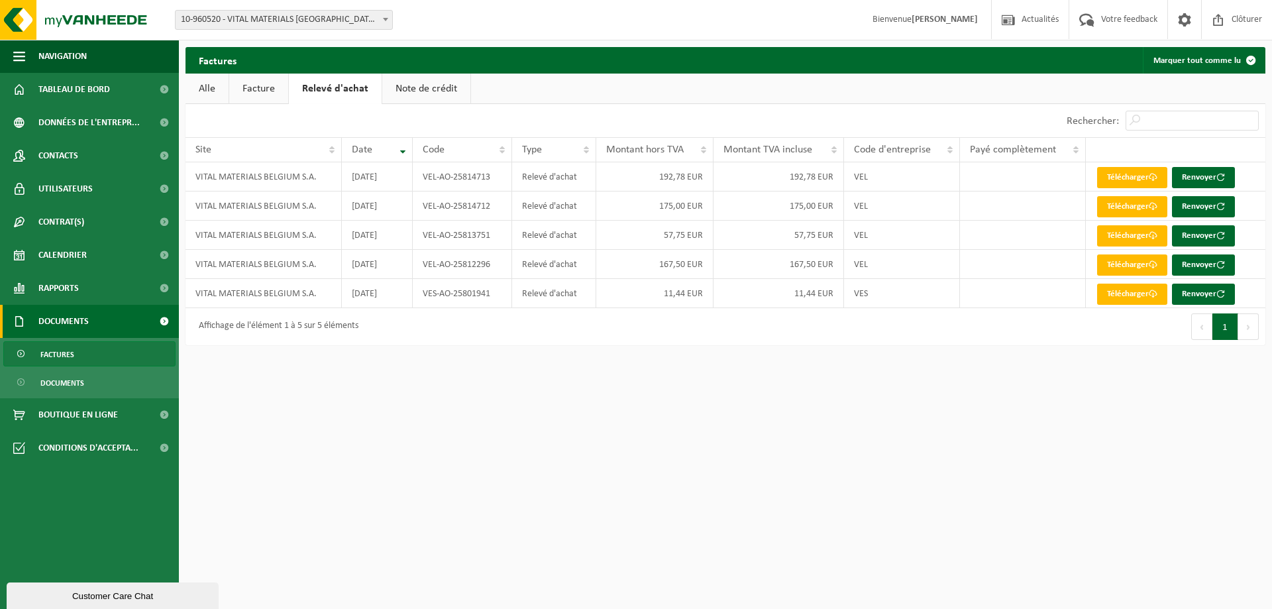
click at [415, 72] on div "Factures Marquer tout comme lu" at bounding box center [726, 60] width 1080 height 27
click at [414, 82] on link "Note de crédit" at bounding box center [426, 89] width 88 height 30
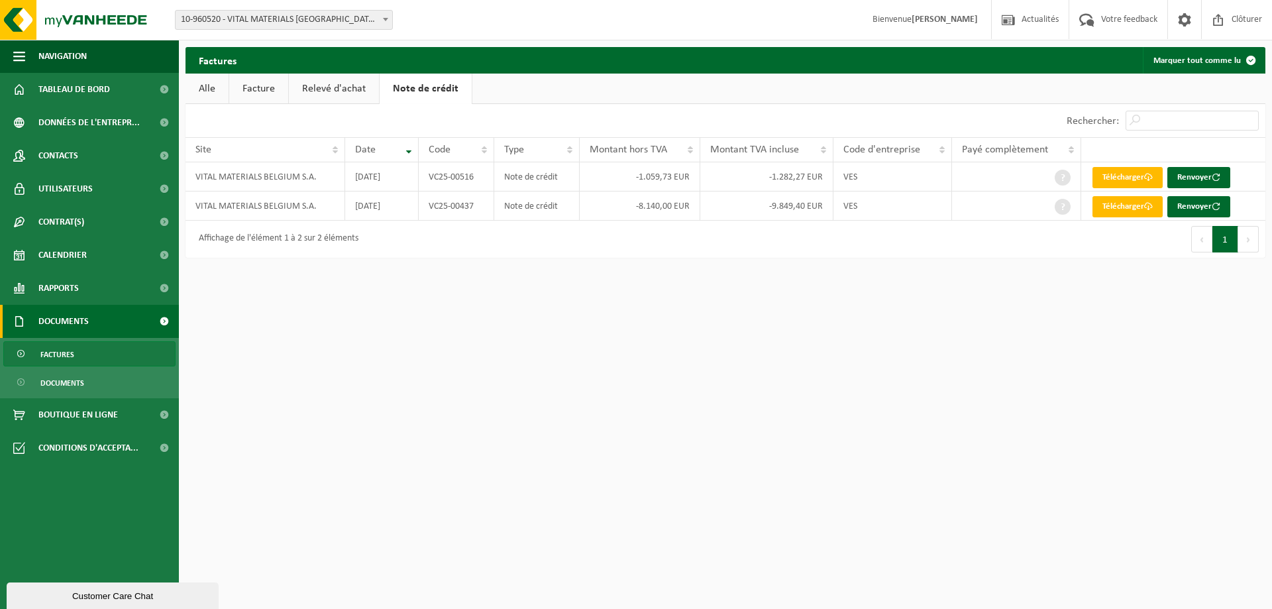
click at [315, 96] on link "Relevé d'achat" at bounding box center [334, 89] width 90 height 30
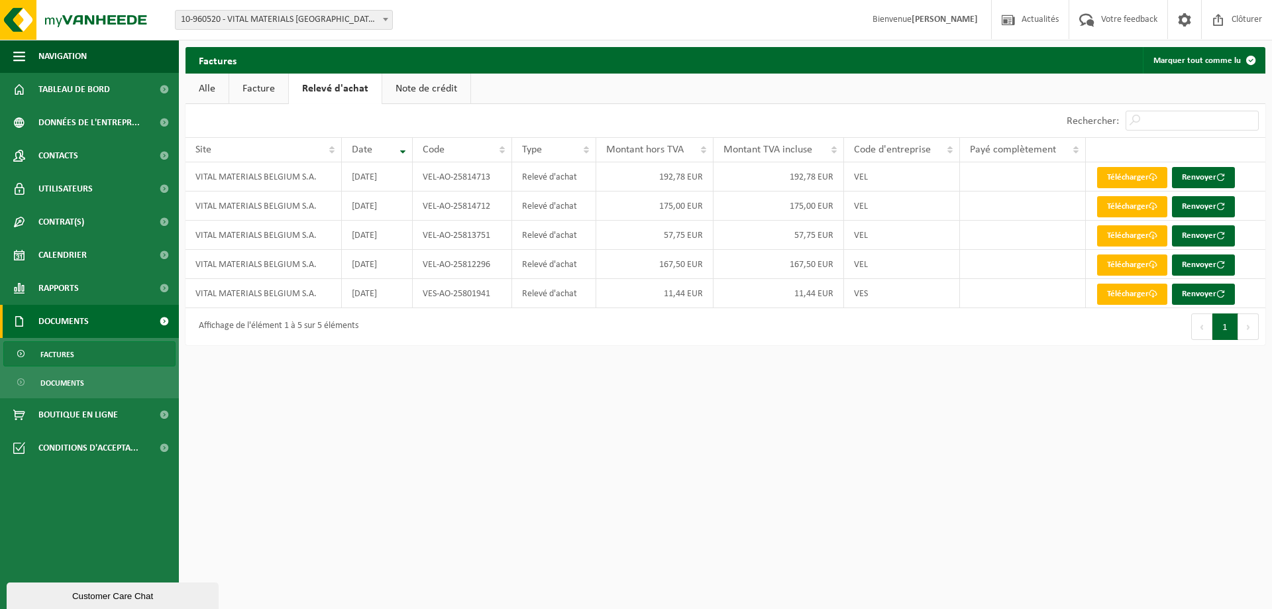
click at [278, 93] on link "Facture" at bounding box center [258, 89] width 59 height 30
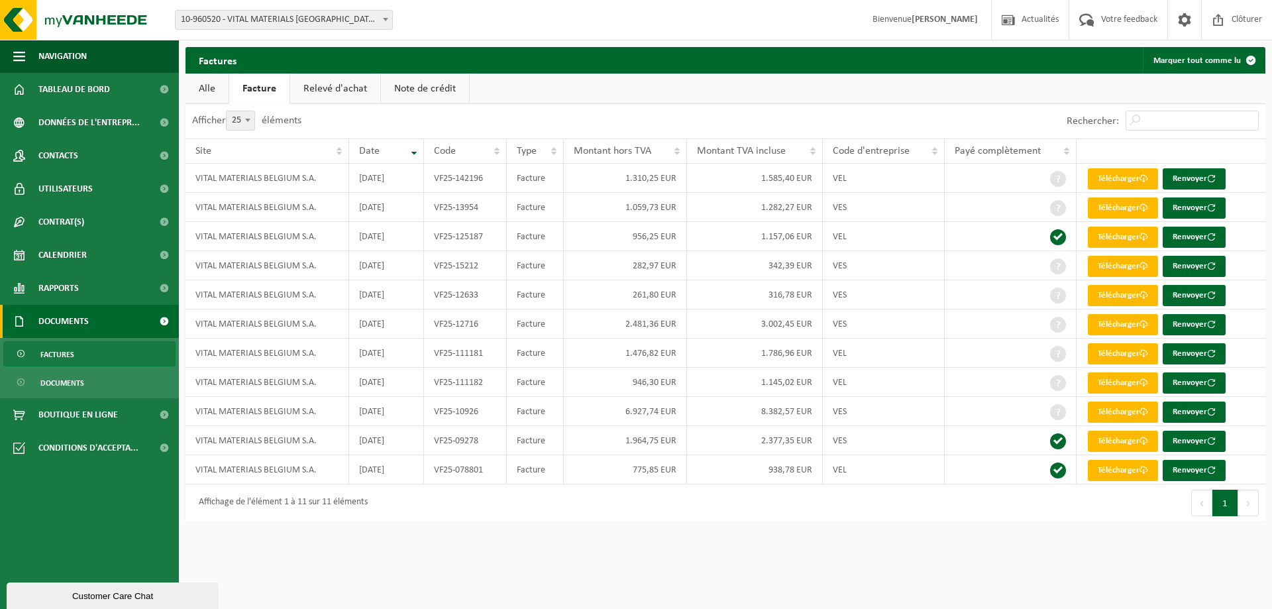
click at [305, 91] on link "Relevé d'achat" at bounding box center [335, 89] width 90 height 30
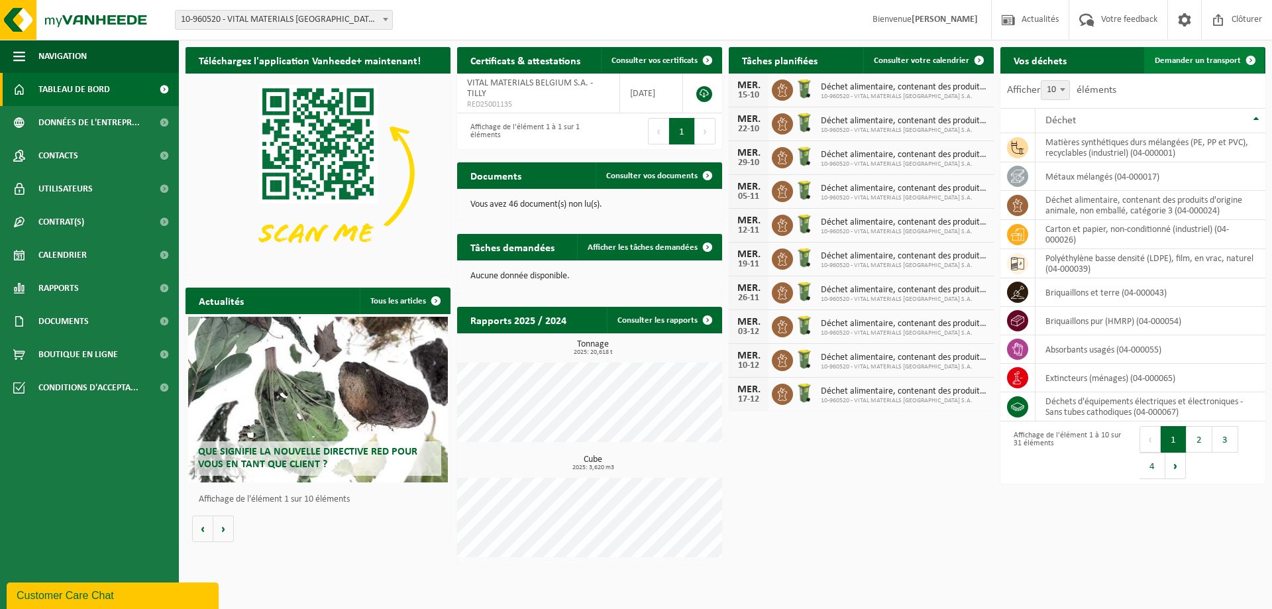
click at [1191, 61] on span "Demander un transport" at bounding box center [1198, 60] width 86 height 9
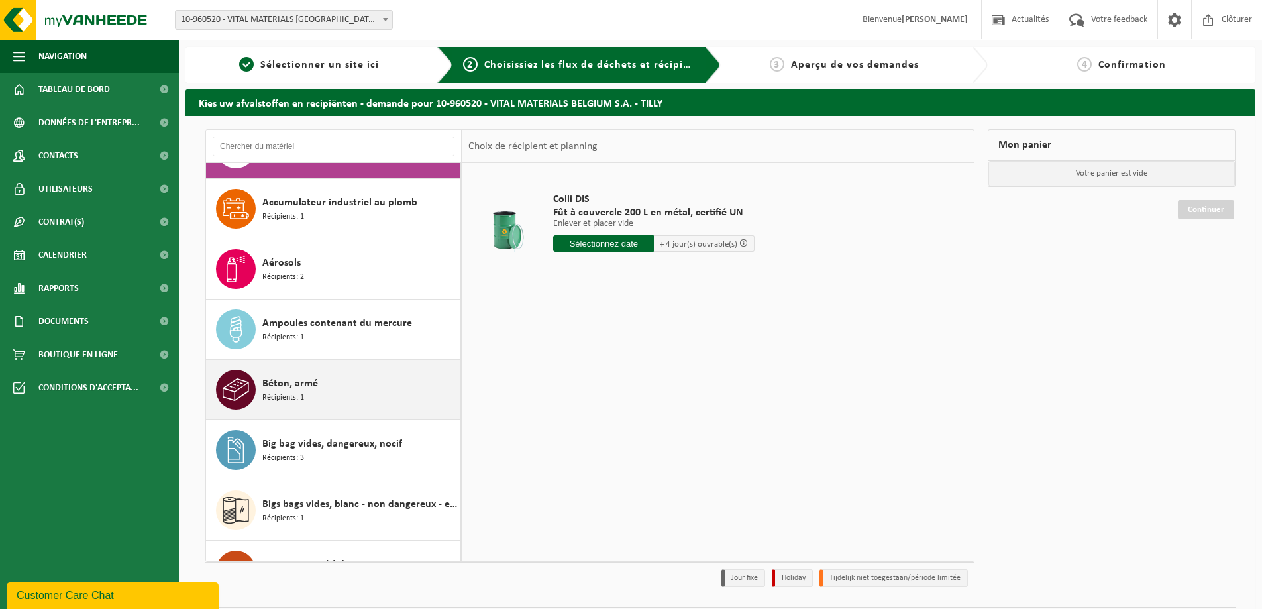
scroll to position [66, 0]
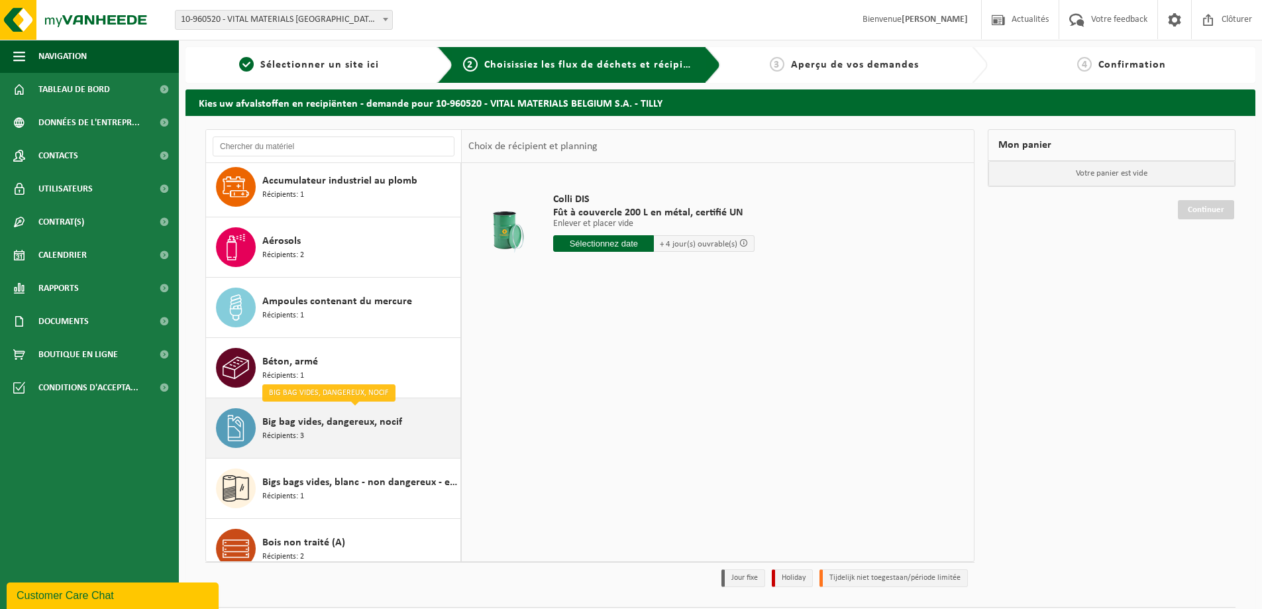
click at [329, 437] on div "Big bag vides, dangereux, nocif Récipients: 3" at bounding box center [359, 428] width 195 height 40
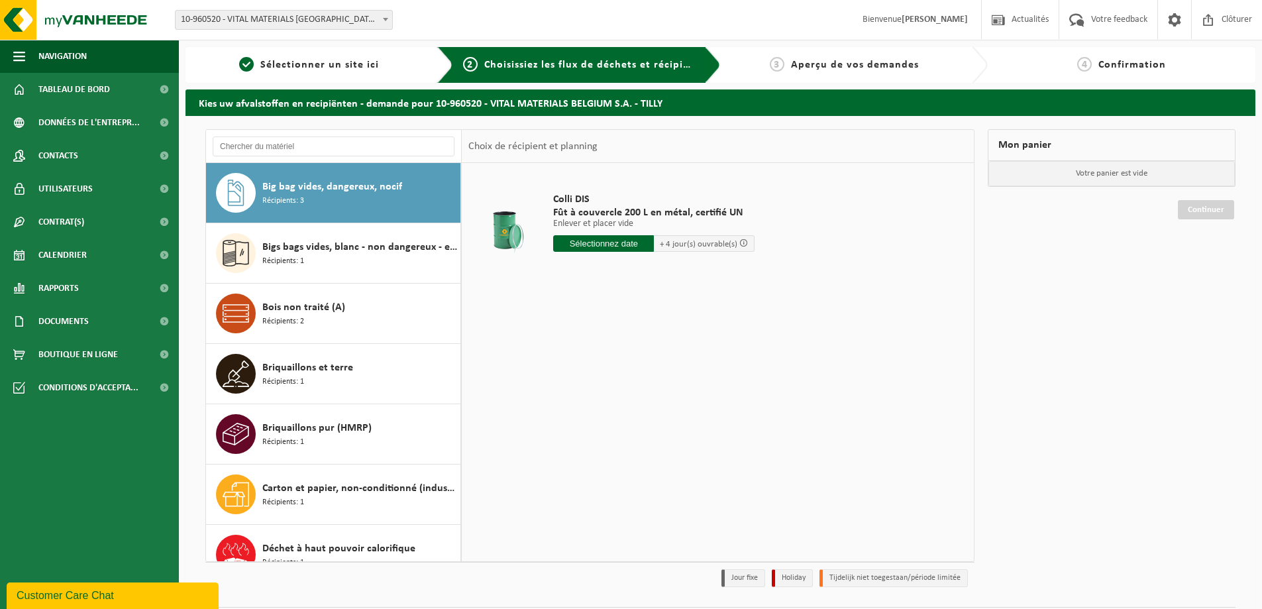
scroll to position [302, 0]
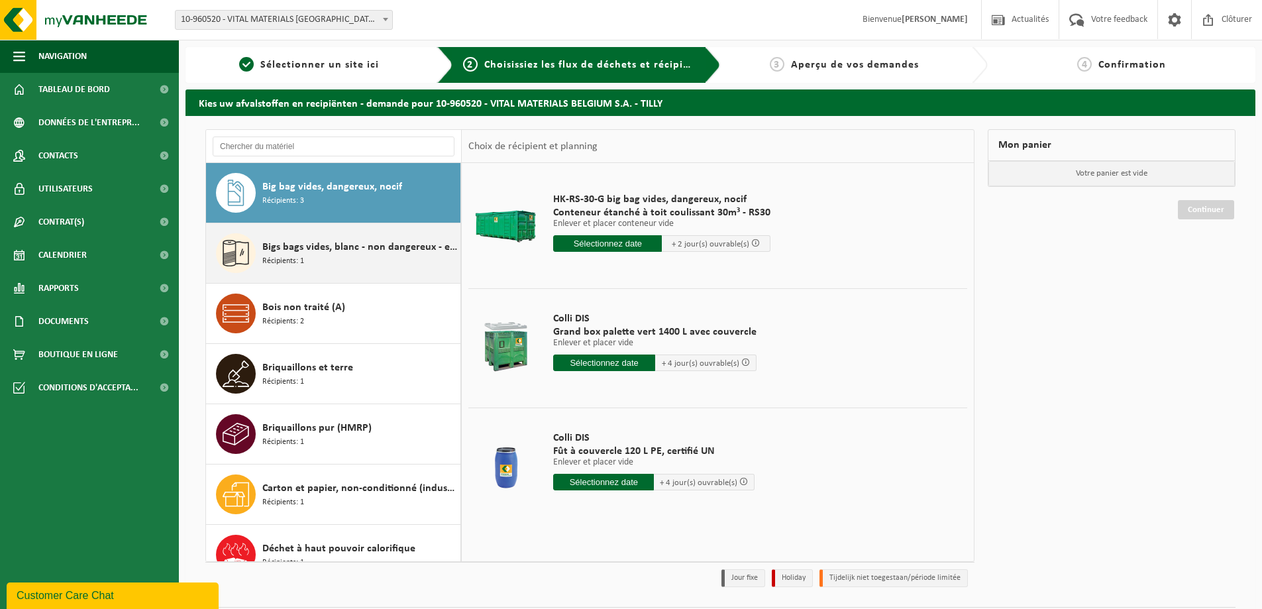
click at [337, 264] on div "Bigs bags vides, blanc - non dangereux - en vrac Récipients: 1" at bounding box center [359, 253] width 195 height 40
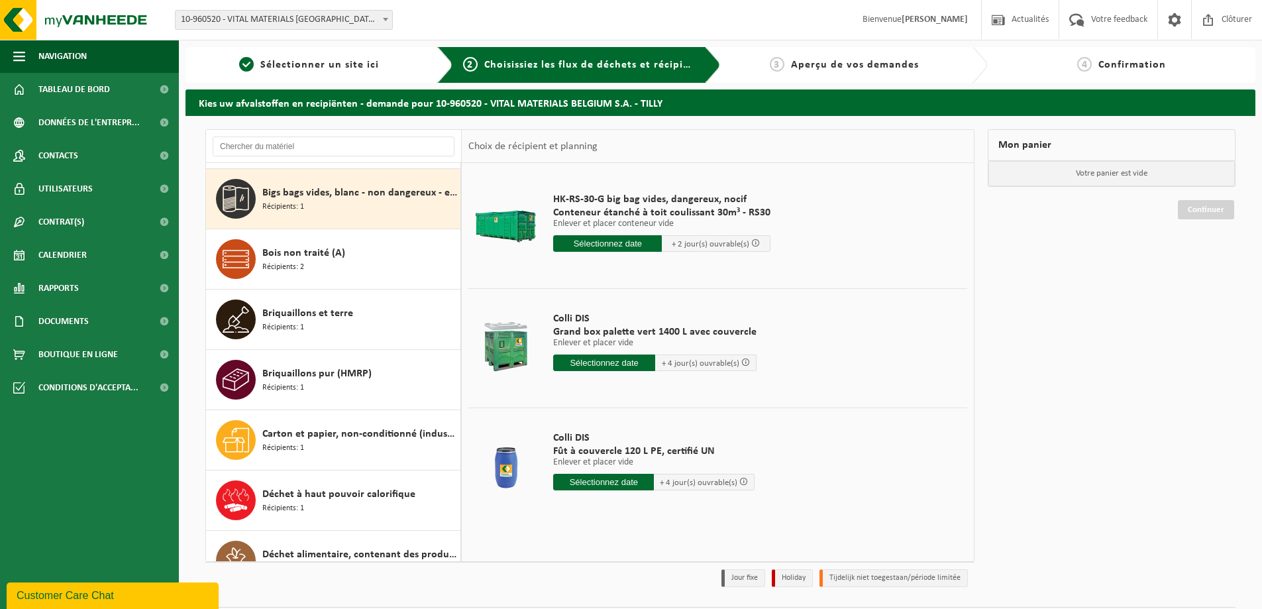
scroll to position [362, 0]
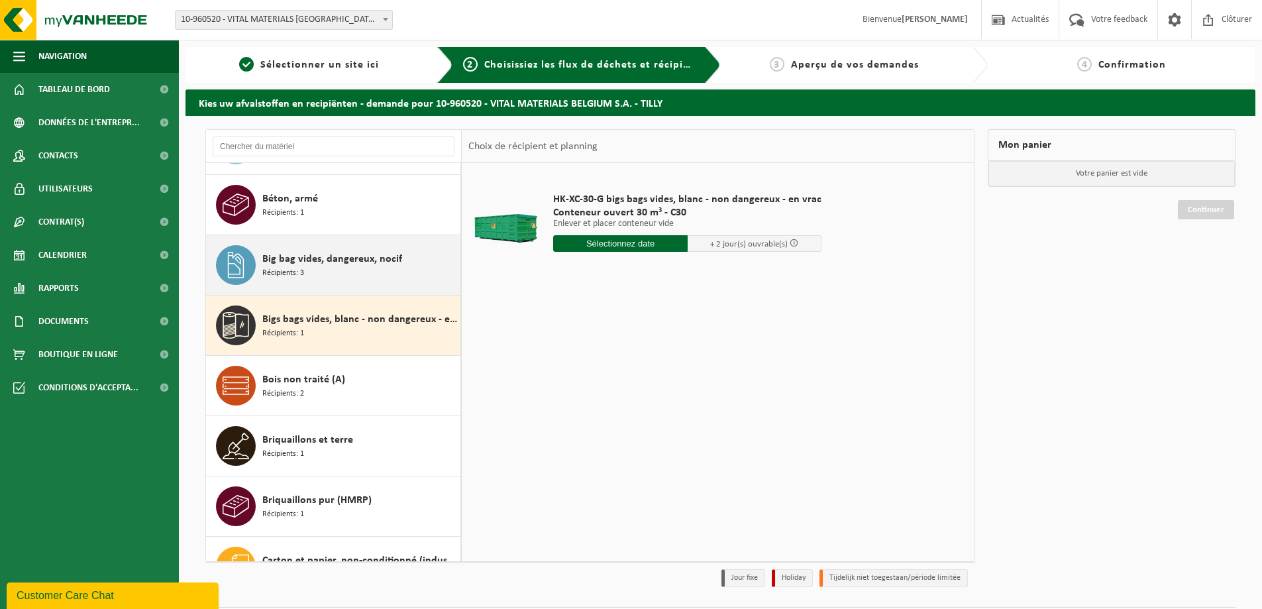
click at [323, 258] on span "Big bag vides, dangereux, nocif" at bounding box center [332, 259] width 140 height 16
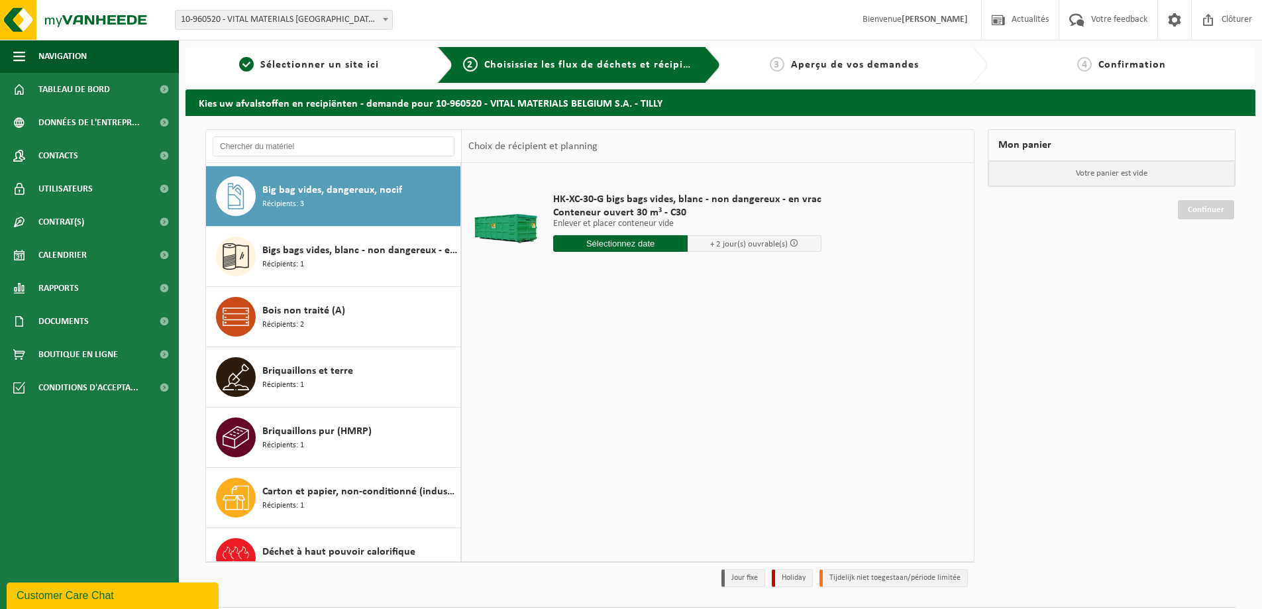
scroll to position [302, 0]
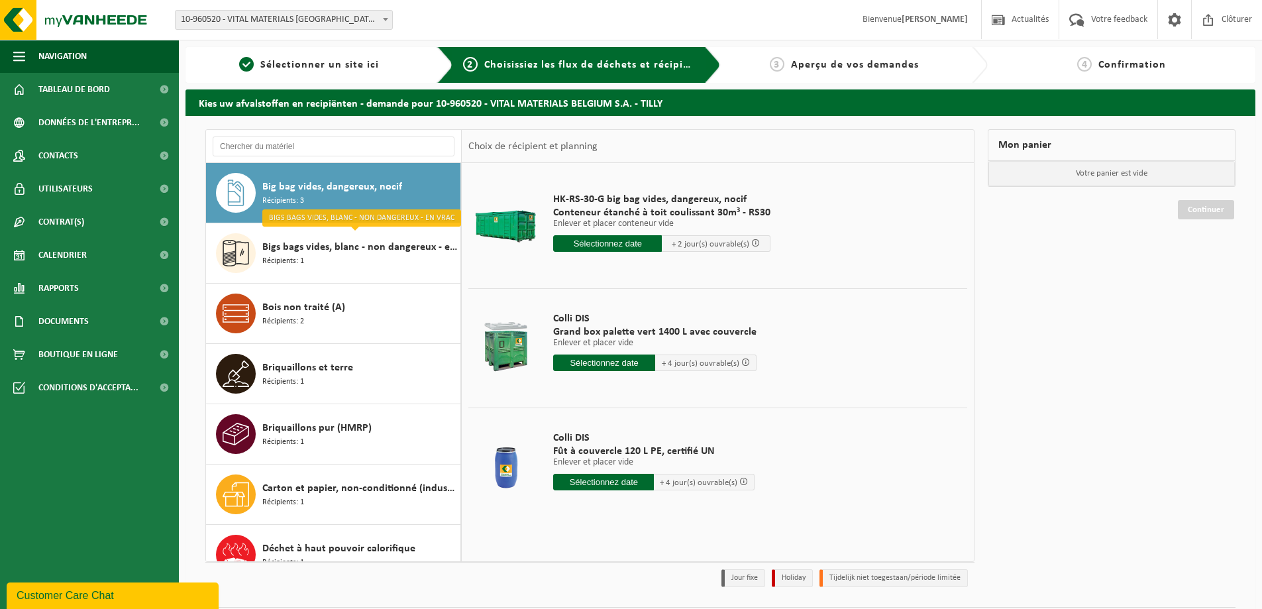
click at [323, 258] on div "Bigs bags vides, blanc - non dangereux - en vrac Récipients: 1" at bounding box center [359, 253] width 195 height 40
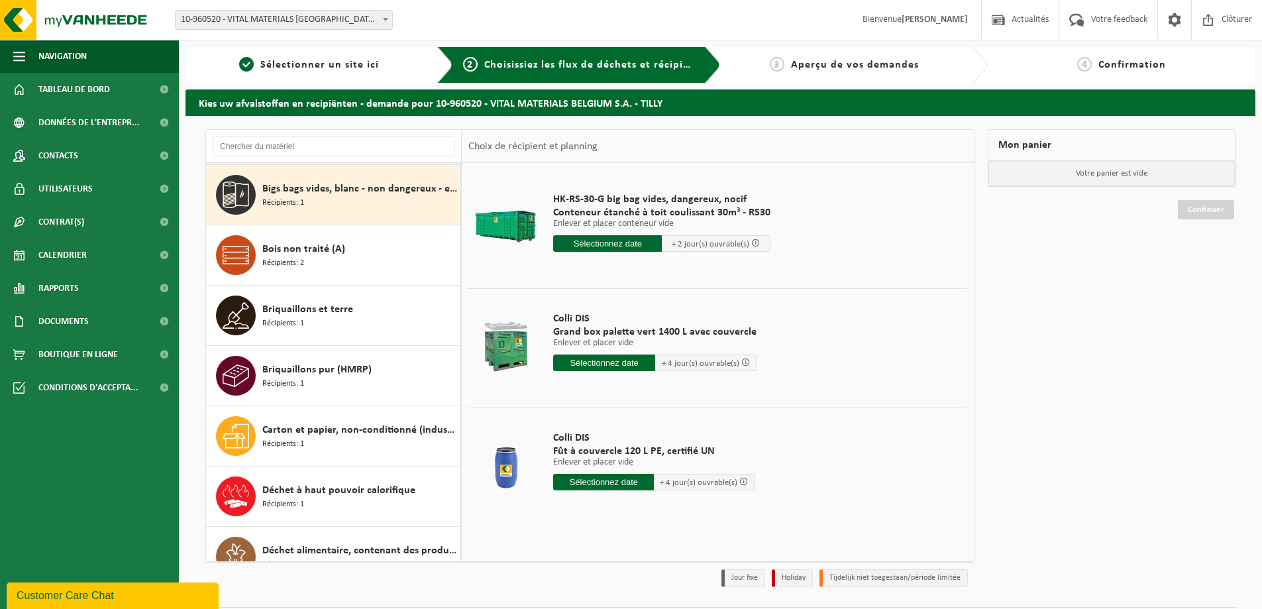
scroll to position [362, 0]
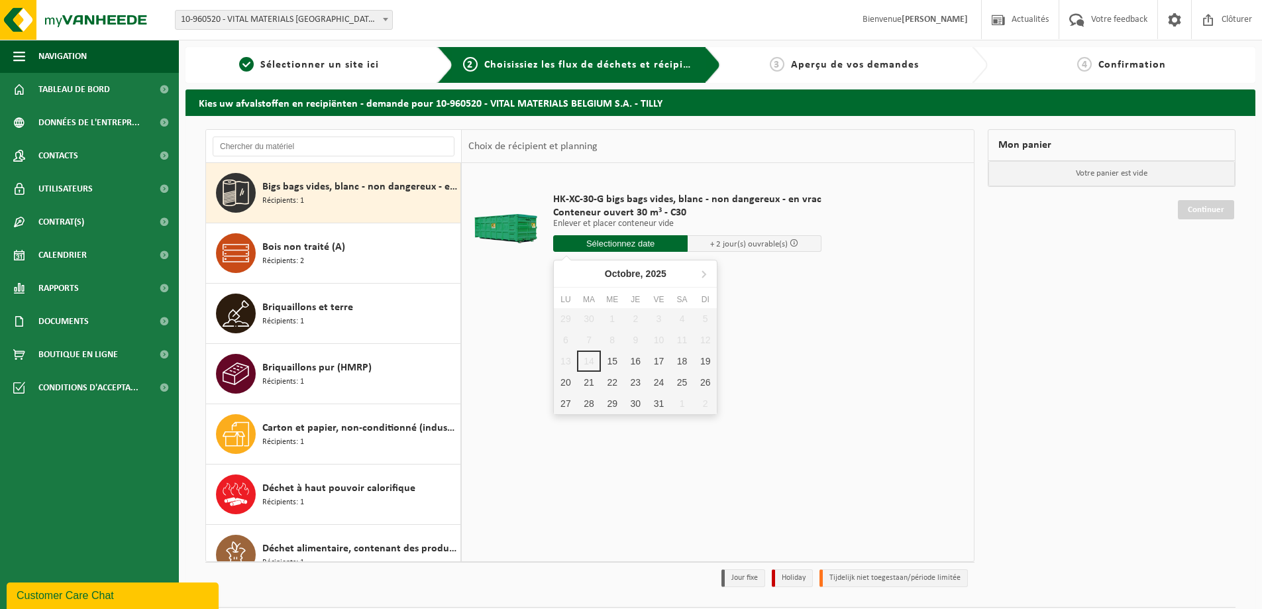
click at [643, 250] on input "text" at bounding box center [620, 243] width 135 height 17
click at [651, 362] on div "17" at bounding box center [658, 361] width 23 height 21
type input "à partir de 2025-10-17"
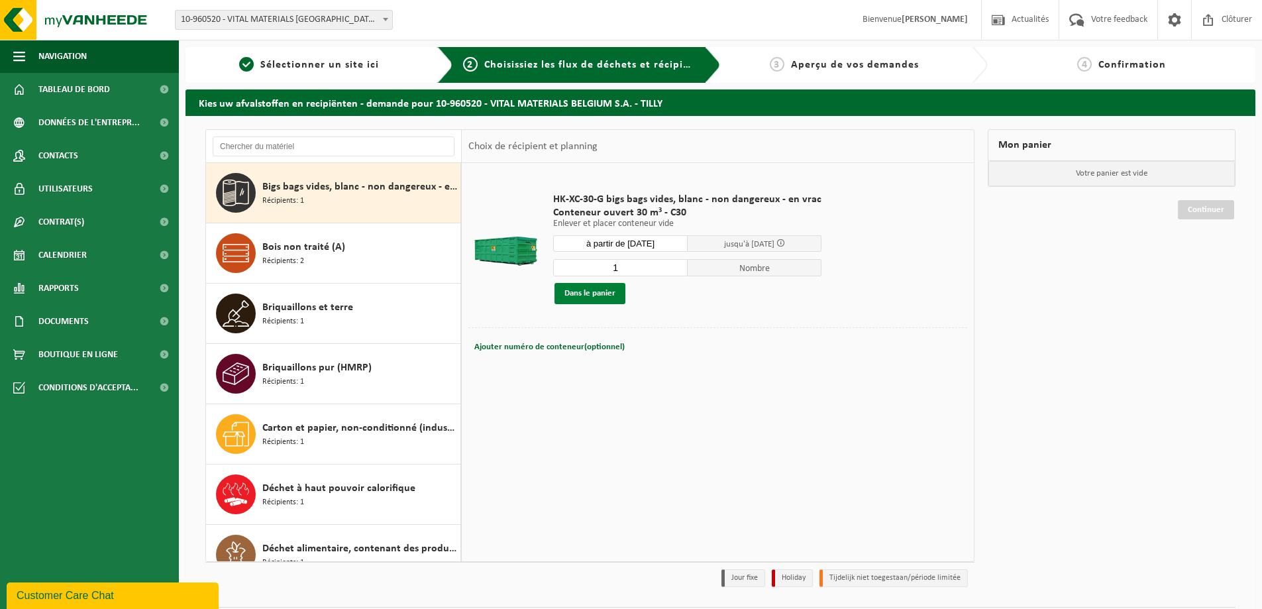
click at [614, 296] on button "Dans le panier" at bounding box center [590, 293] width 71 height 21
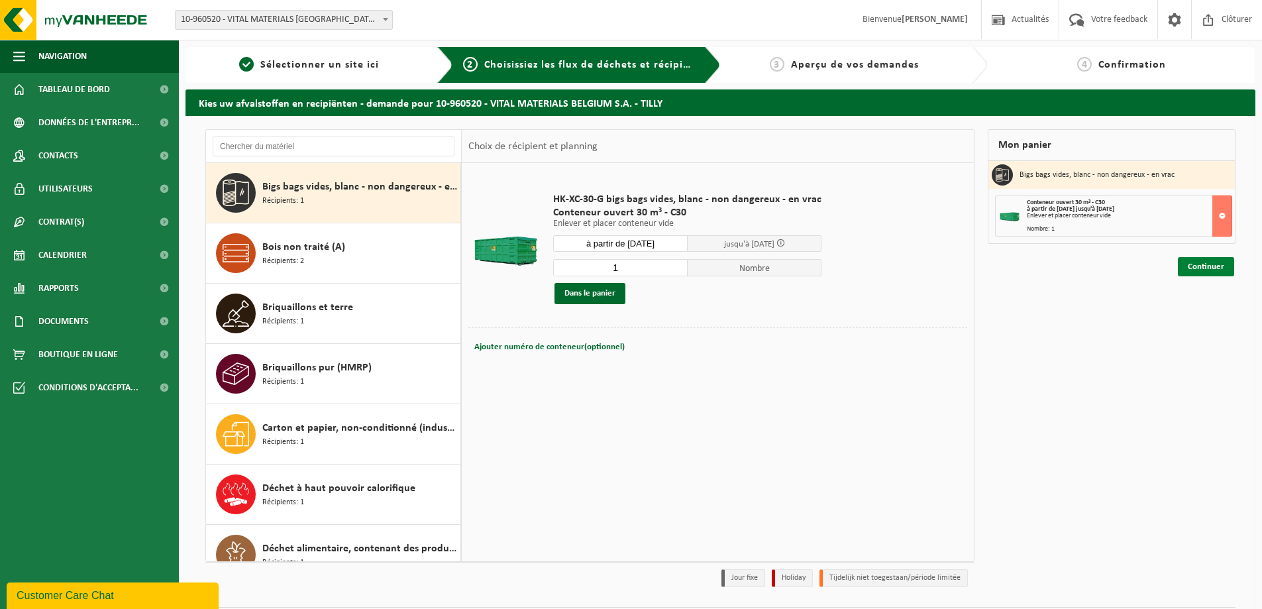
click at [1213, 262] on link "Continuer" at bounding box center [1206, 266] width 56 height 19
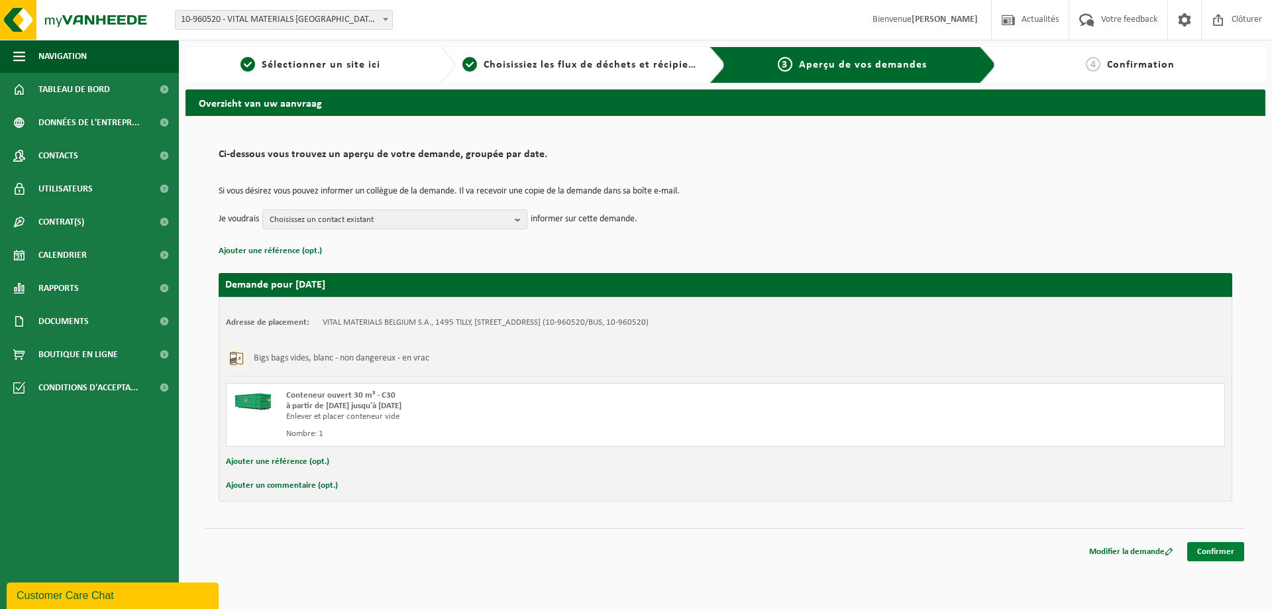
click at [1221, 553] on link "Confirmer" at bounding box center [1216, 551] width 57 height 19
